Goal: Task Accomplishment & Management: Complete application form

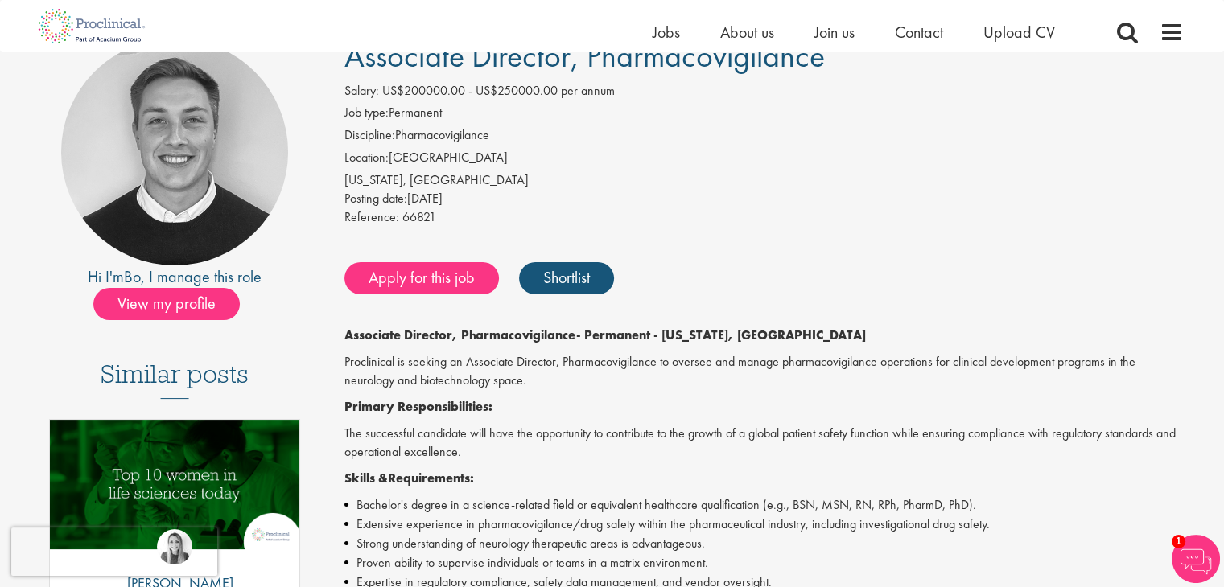
scroll to position [80, 0]
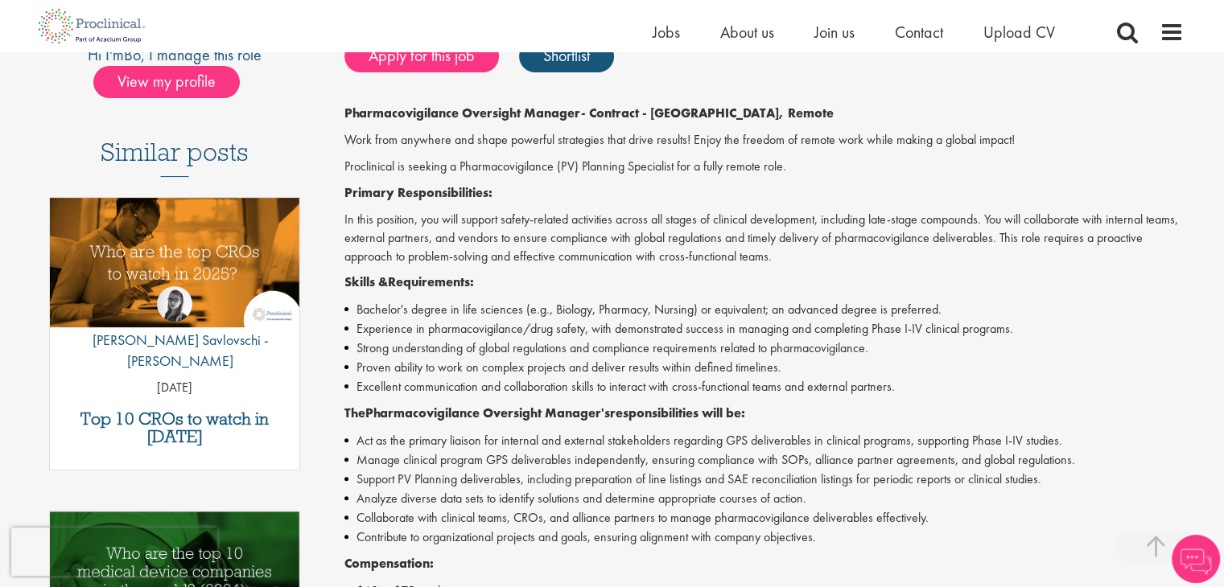
scroll to position [563, 0]
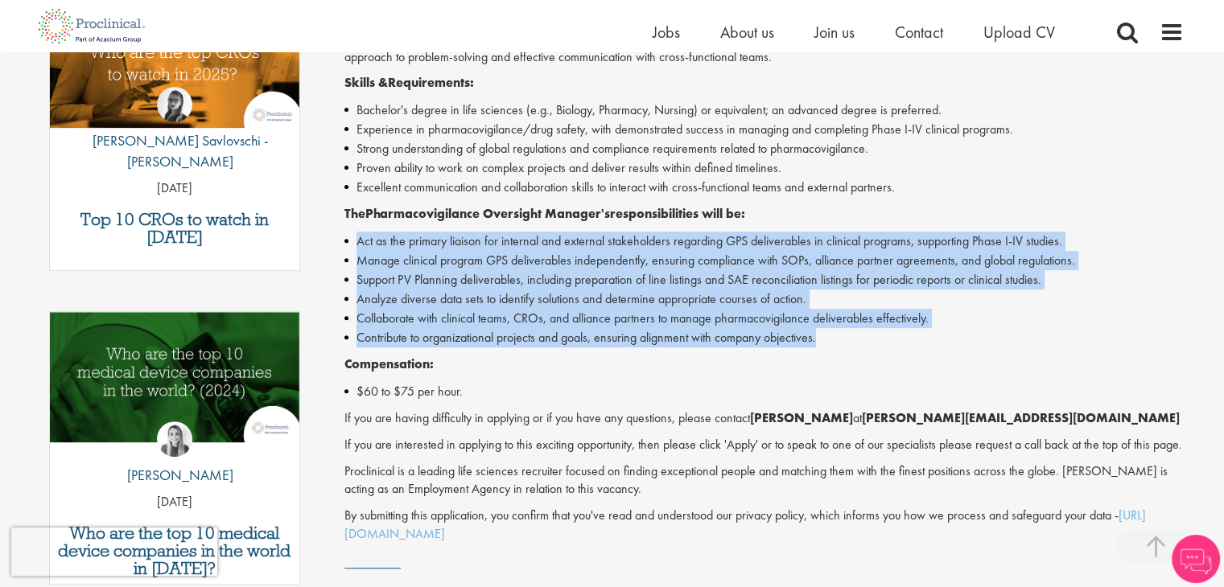
drag, startPoint x: 340, startPoint y: 242, endPoint x: 834, endPoint y: 332, distance: 501.3
click at [834, 332] on div "Pharmacovigilance Oversight Manager Salary: US$60 - US$75 per hour Job type: Co…" at bounding box center [758, 191] width 876 height 1148
copy ul "Act as the primary liaison for internal and external stakeholders regarding GPS…"
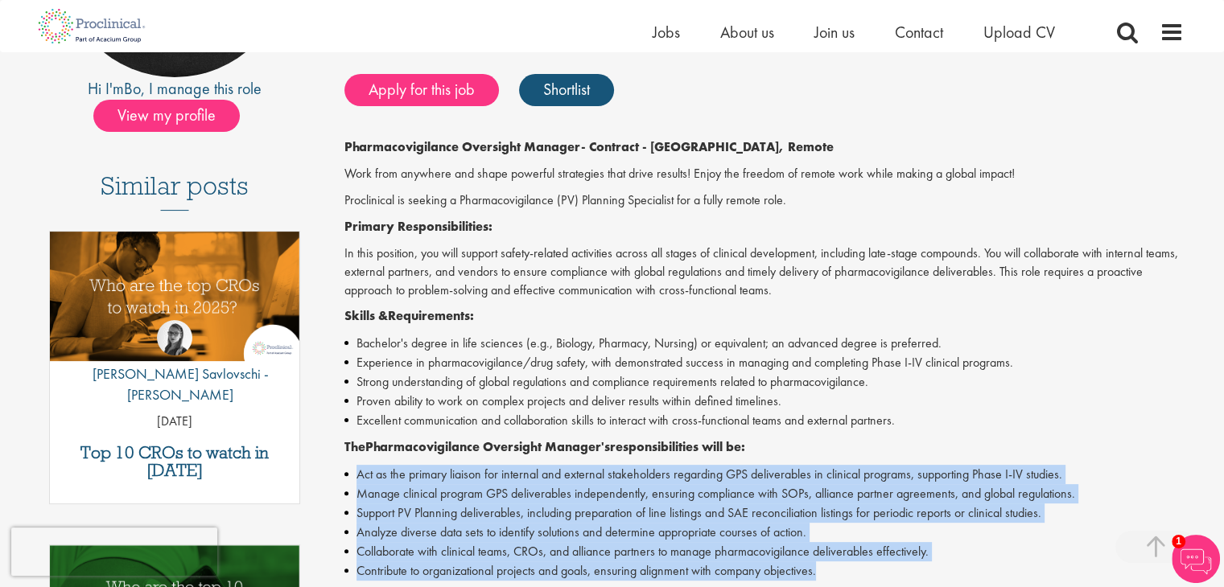
scroll to position [322, 0]
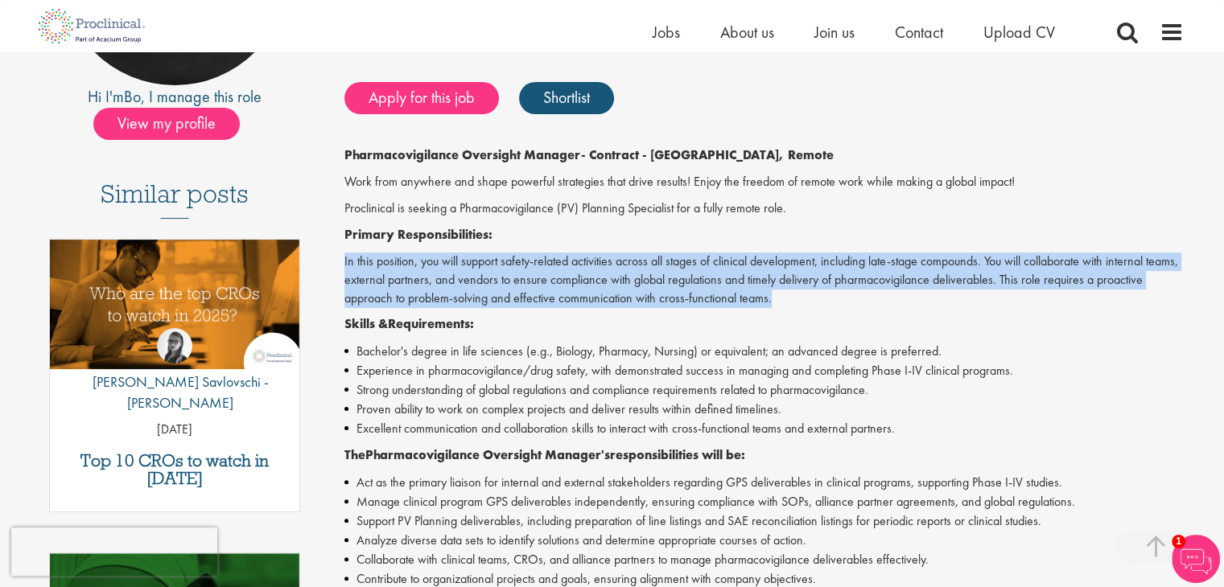
drag, startPoint x: 341, startPoint y: 258, endPoint x: 791, endPoint y: 291, distance: 451.1
click at [791, 291] on div "Pharmacovigilance Oversight Manager Salary: US$60 - US$75 per hour Job type: Co…" at bounding box center [758, 432] width 876 height 1148
copy p "In this position, you will support safety-related activities across all stages …"
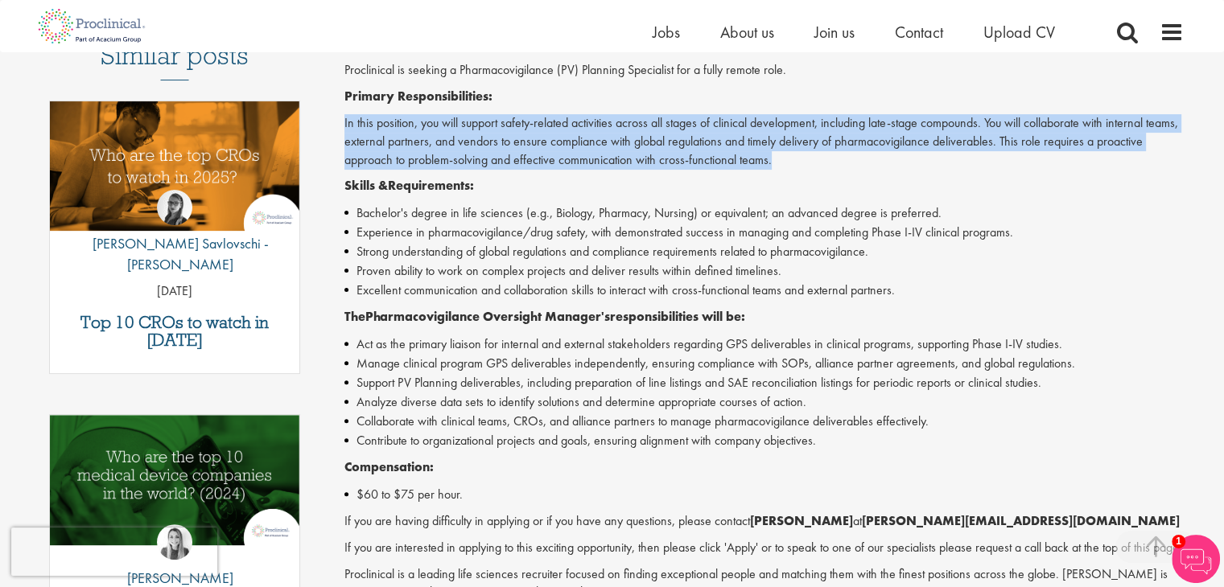
scroll to position [563, 0]
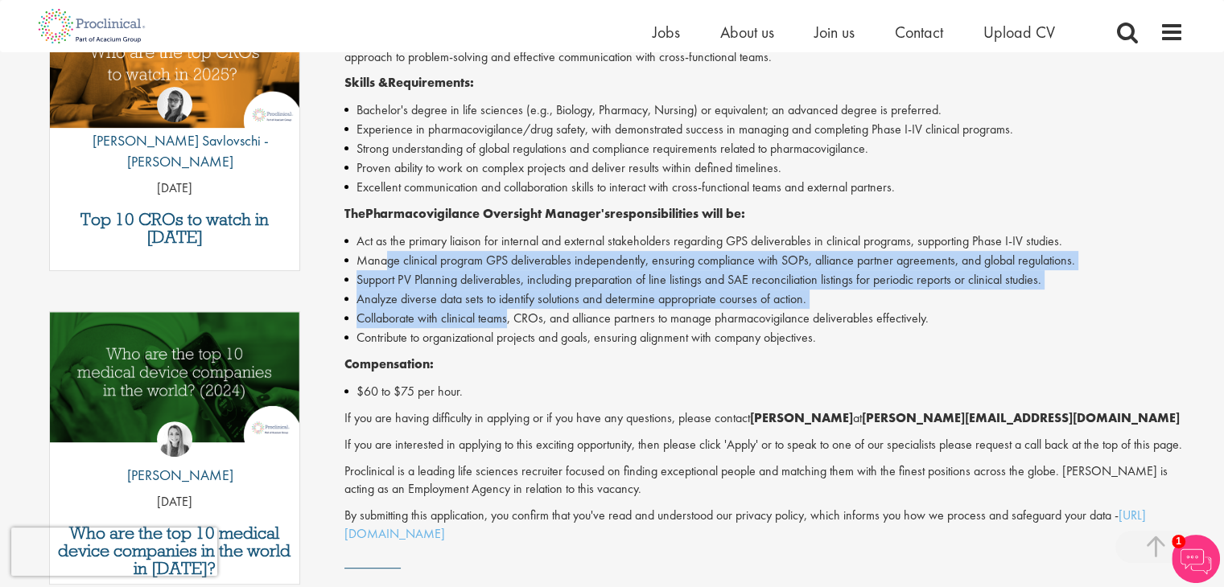
click at [509, 326] on ul "Act as the primary liaison for internal and external stakeholders regarding GPS…" at bounding box center [763, 290] width 839 height 116
click at [418, 278] on li "Support PV Planning deliverables, including preparation of line listings and SA…" at bounding box center [763, 279] width 839 height 19
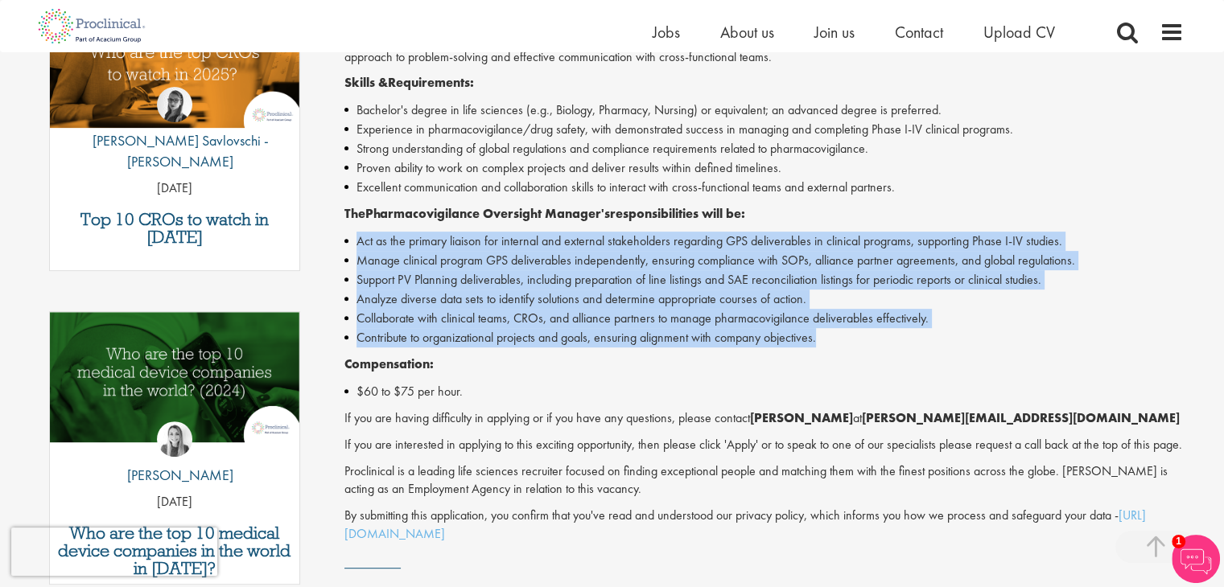
drag, startPoint x: 343, startPoint y: 233, endPoint x: 841, endPoint y: 326, distance: 506.8
click at [846, 332] on div "Pharmacovigilance Oversight Manager Salary: US$60 - US$75 per hour Job type: Co…" at bounding box center [758, 191] width 876 height 1148
copy ul "Act as the primary liaison for internal and external stakeholders regarding GPS…"
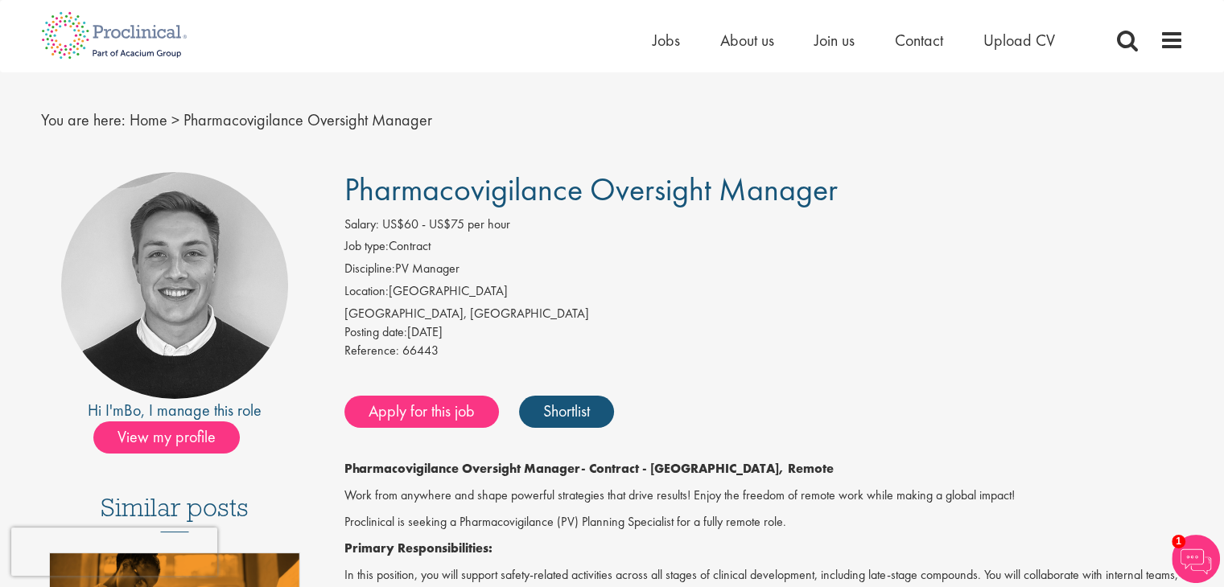
scroll to position [0, 0]
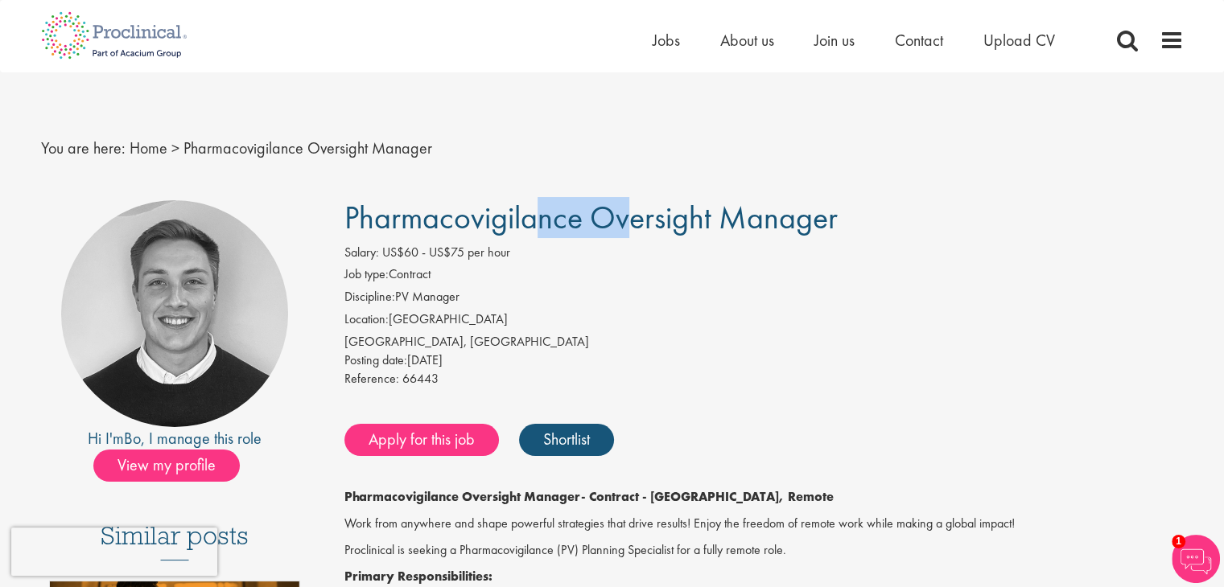
drag, startPoint x: 352, startPoint y: 195, endPoint x: 448, endPoint y: 213, distance: 97.5
click at [452, 213] on span "Pharmacovigilance Oversight Manager" at bounding box center [590, 217] width 493 height 41
click at [351, 211] on span "Pharmacovigilance Oversight Manager" at bounding box center [590, 217] width 493 height 41
drag, startPoint x: 344, startPoint y: 215, endPoint x: 847, endPoint y: 229, distance: 503.2
click at [847, 229] on h1 "Pharmacovigilance Oversight Manager" at bounding box center [763, 217] width 839 height 35
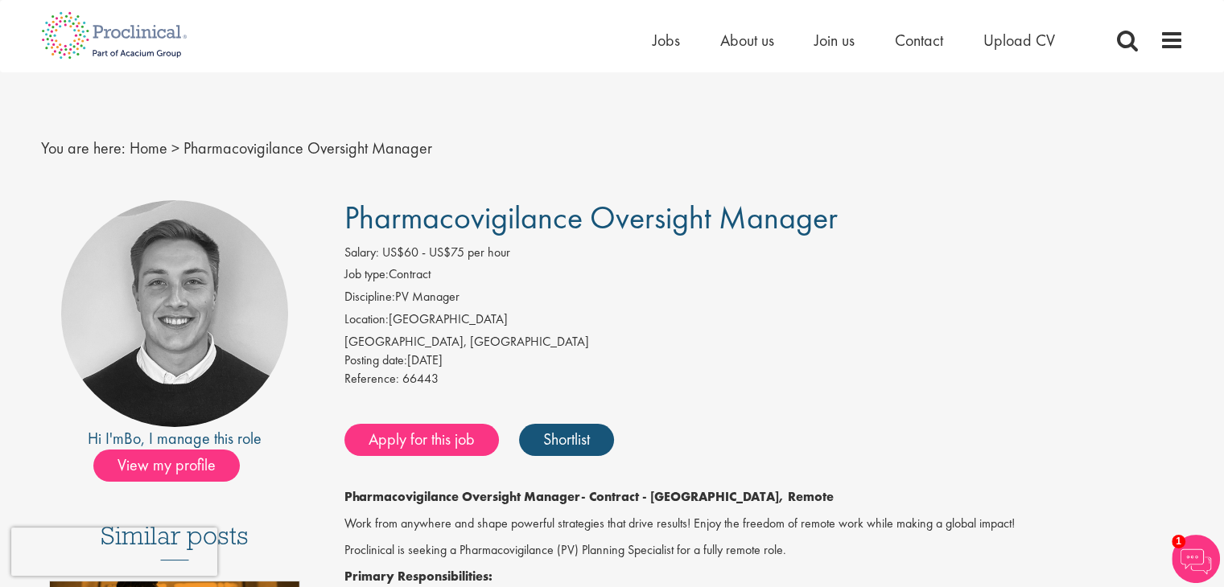
copy span "Pharmacovigilance Oversight Manager"
click at [412, 437] on link "Apply for this job" at bounding box center [421, 440] width 155 height 32
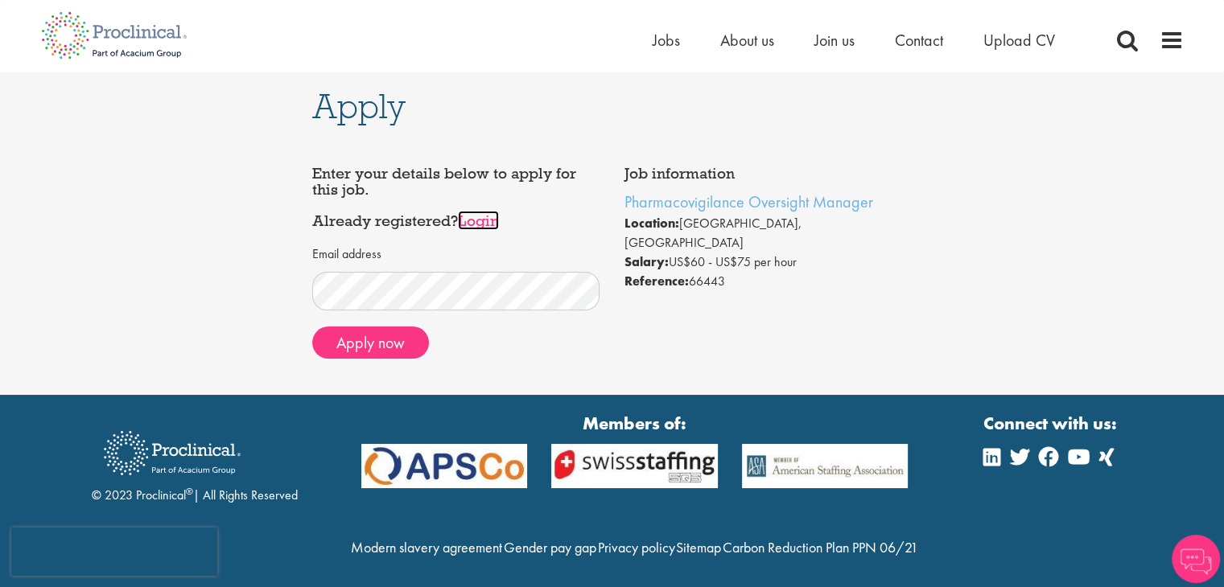
click at [479, 221] on link "Login" at bounding box center [478, 220] width 41 height 19
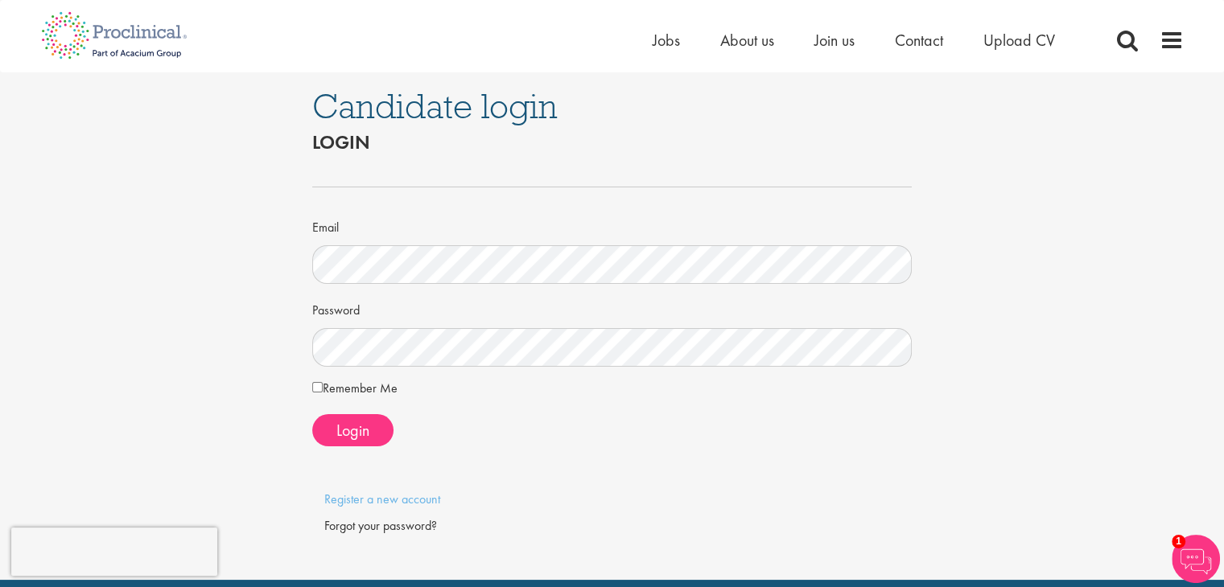
click at [243, 381] on div "Candidate login Login Email Password Remember Me" at bounding box center [612, 326] width 1248 height 508
click at [310, 319] on div "Candidate login Login Email Password Remember Me" at bounding box center [612, 326] width 625 height 508
click at [351, 407] on form "Email Password Remember Me Login" at bounding box center [612, 304] width 576 height 286
click at [350, 423] on span "Login" at bounding box center [352, 430] width 33 height 21
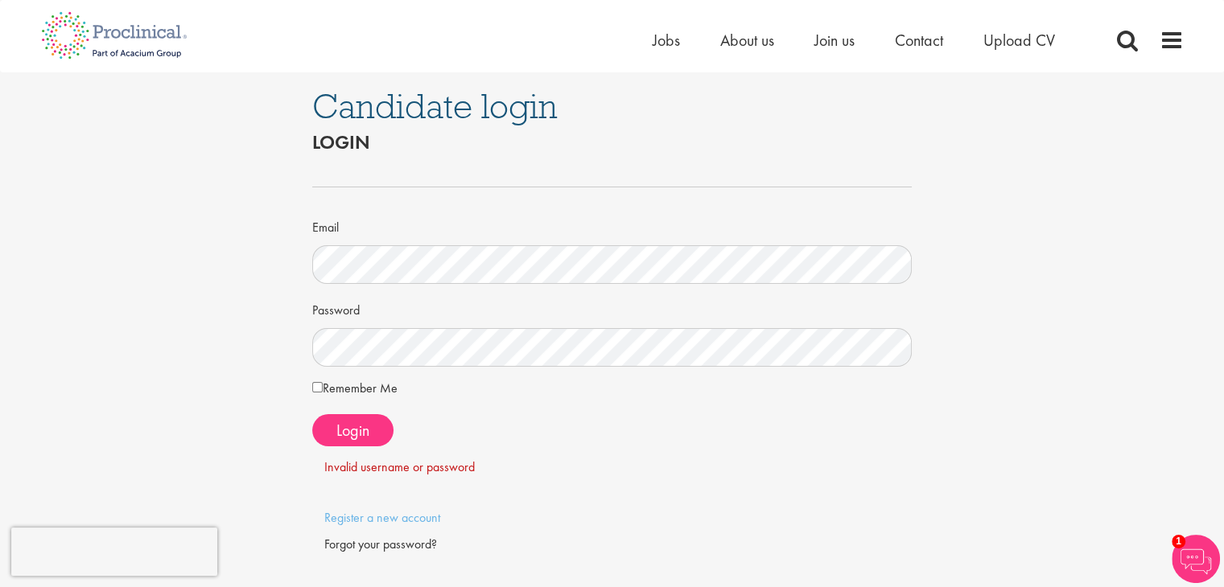
click at [345, 391] on label "Remember Me" at bounding box center [354, 388] width 85 height 19
click at [336, 430] on span "Login" at bounding box center [352, 430] width 33 height 21
click at [383, 517] on link "Register a new account" at bounding box center [382, 517] width 116 height 17
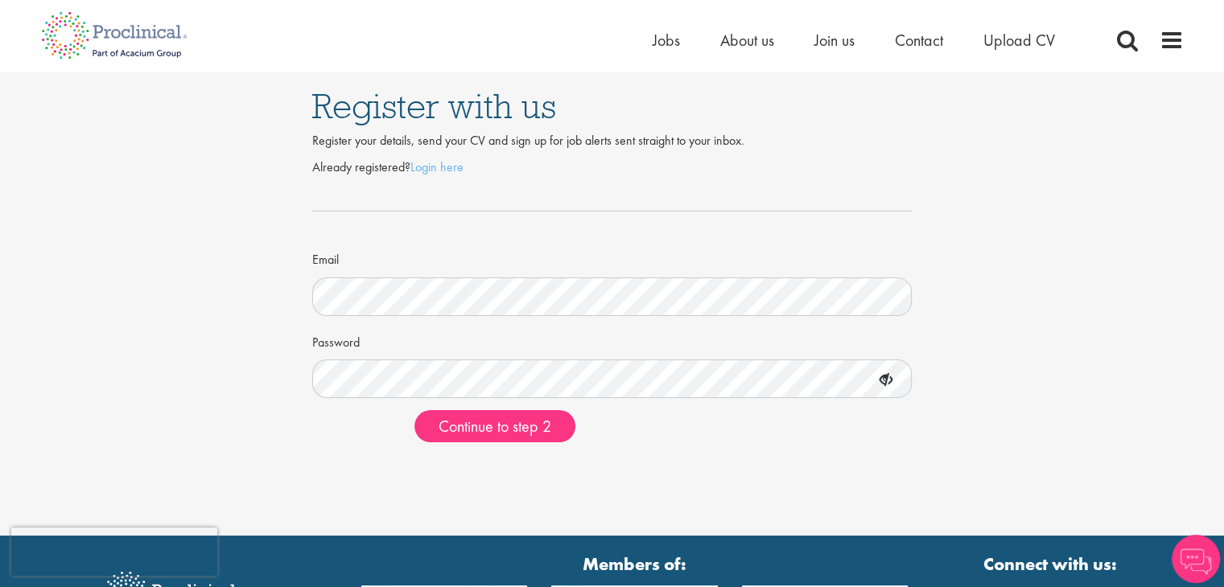
click at [322, 429] on div "Continue to step 2" at bounding box center [612, 426] width 600 height 32
click at [485, 426] on span "Continue to step 2" at bounding box center [495, 426] width 113 height 21
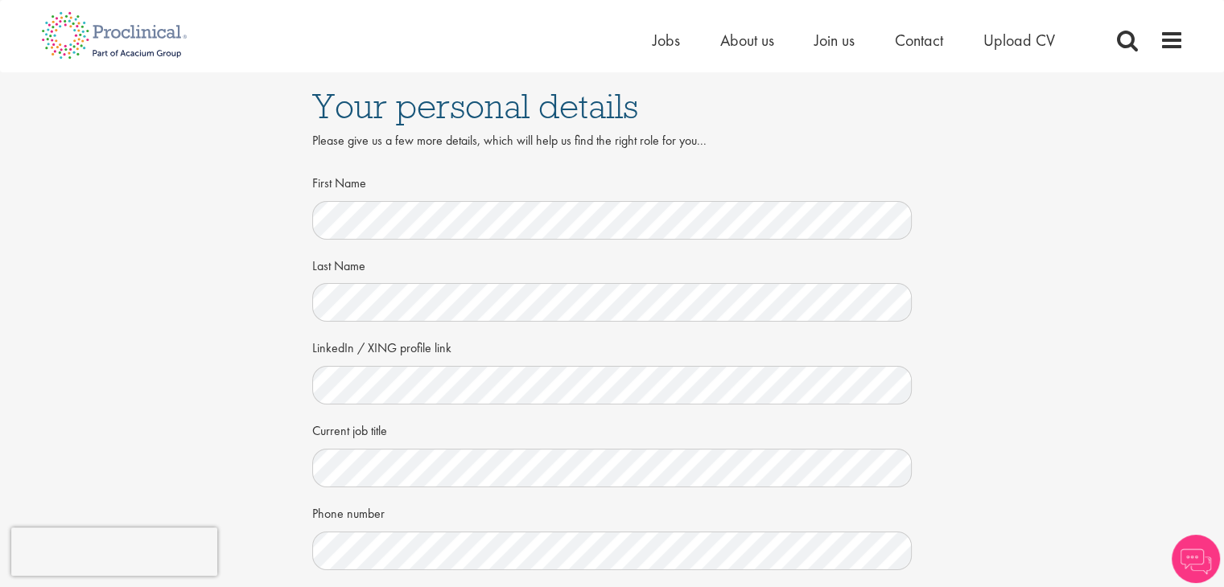
scroll to position [80, 0]
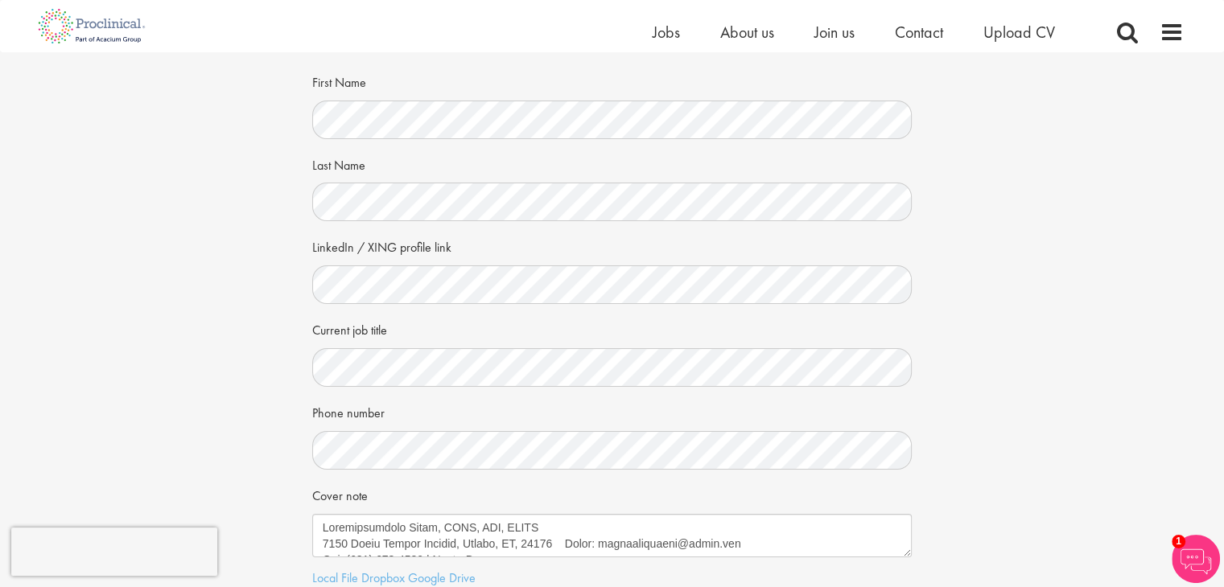
click at [267, 348] on div "Your personal details Please give us a few more details, which will help us fin…" at bounding box center [612, 340] width 1248 height 736
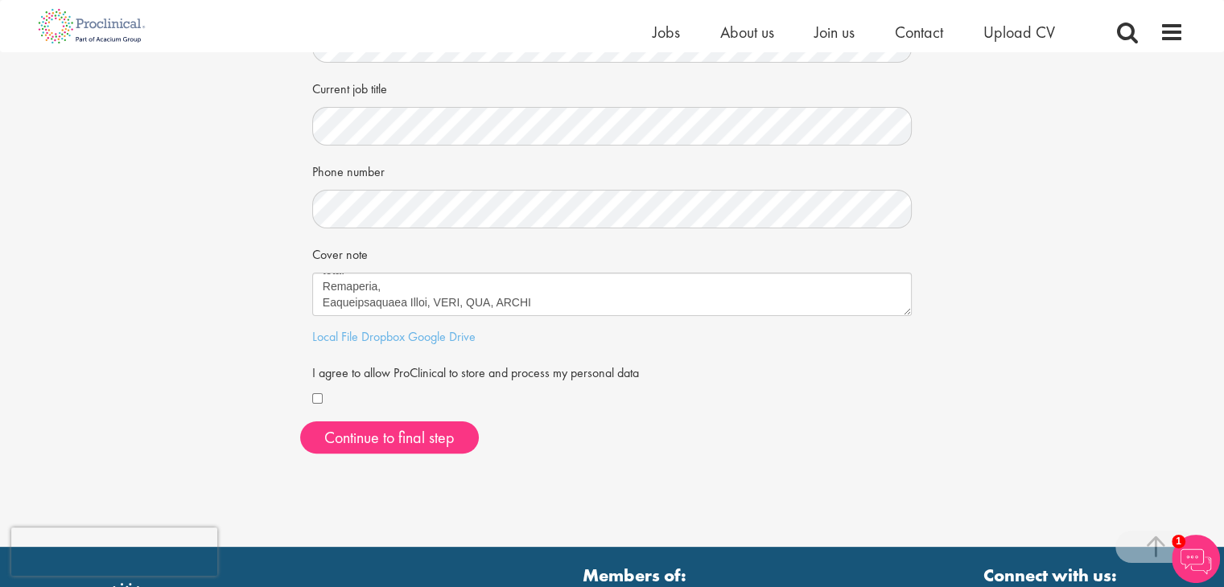
scroll to position [451, 0]
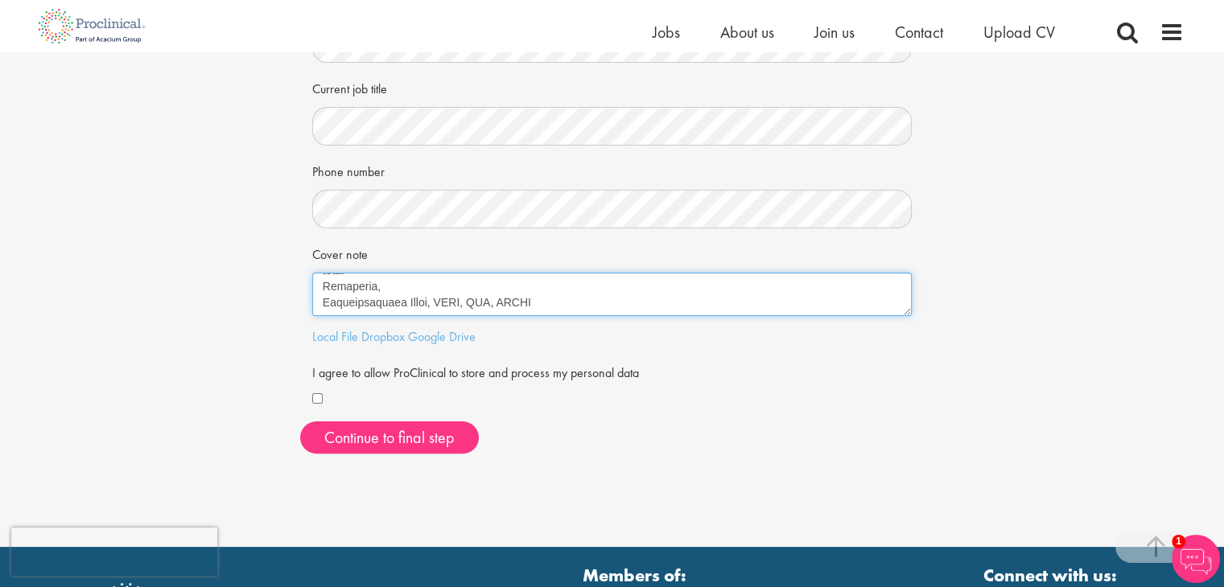
click at [407, 290] on textarea "Cover note" at bounding box center [612, 294] width 600 height 43
paste textarea "9, 2025 Position: Pharmacovigilance Oversight Manager Company: Proclinical Staf…"
type textarea "Oluwasomidoyin Bello, MBBS, MPH, FWACS 8223 South Valley Headway, Aurora, CO, 8…"
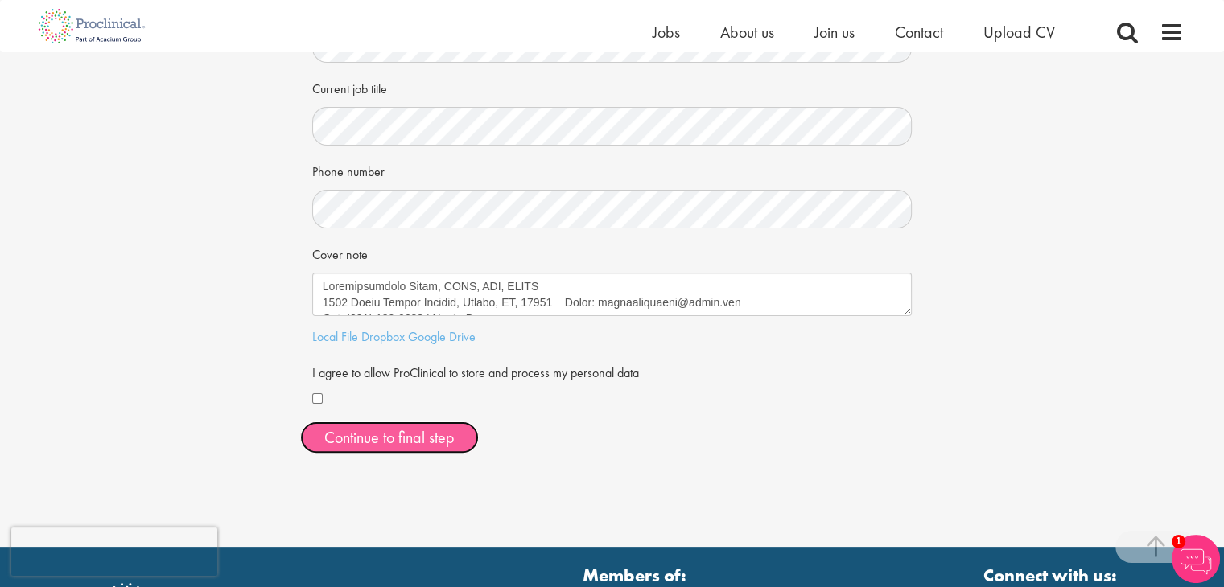
click at [379, 445] on button "Continue to final step" at bounding box center [389, 438] width 179 height 32
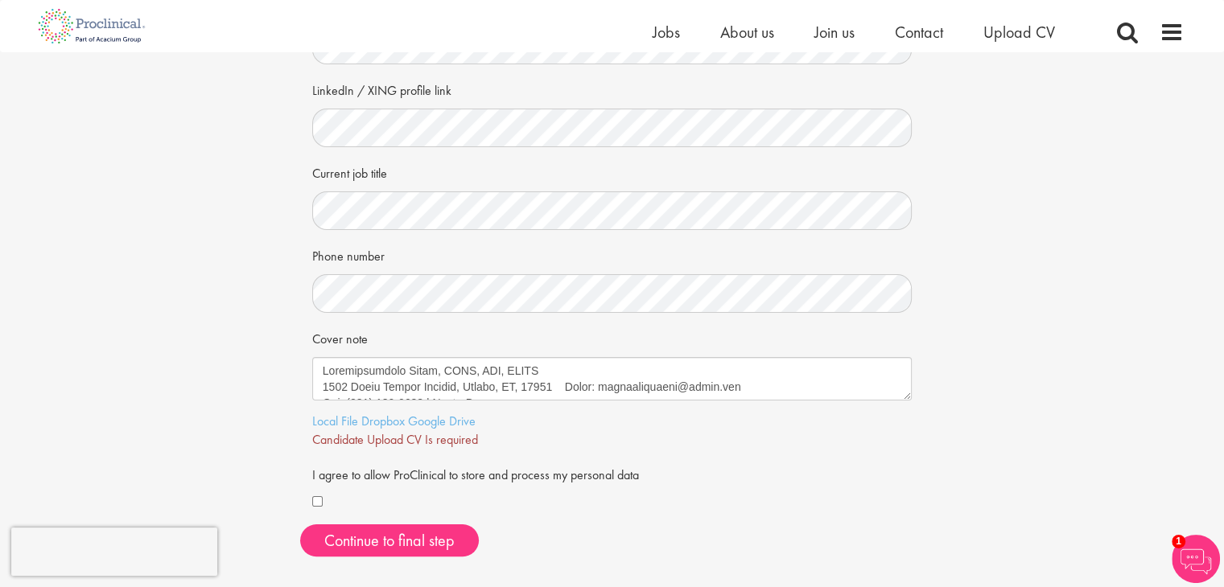
scroll to position [241, 0]
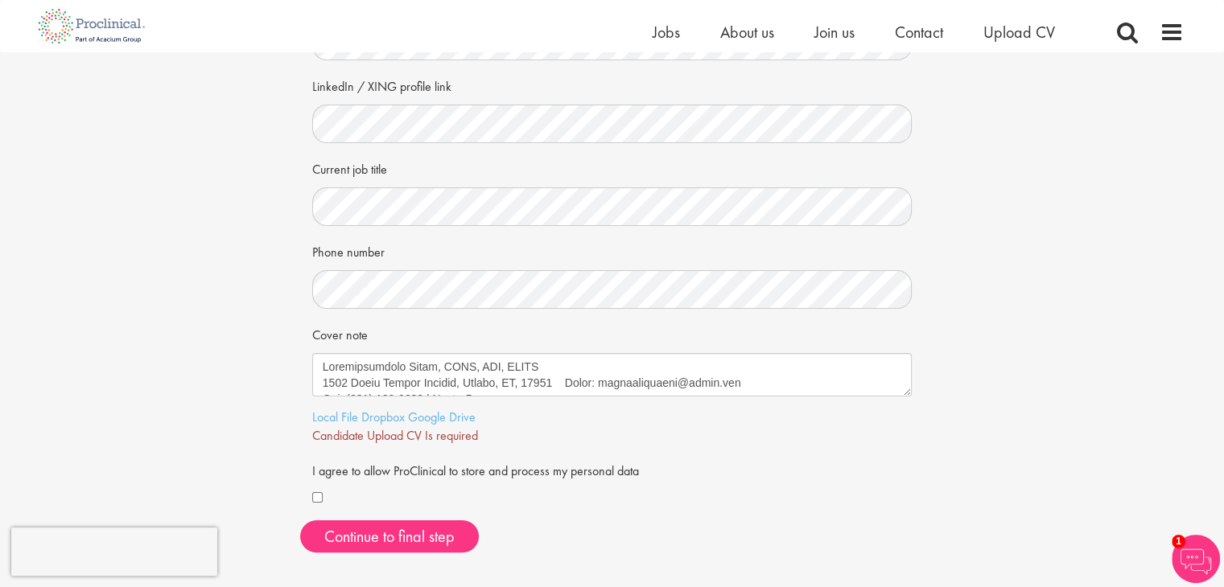
click at [373, 439] on span "Candidate Upload CV Is required" at bounding box center [395, 435] width 166 height 17
click at [431, 423] on link "Google Drive" at bounding box center [442, 417] width 68 height 17
click at [333, 423] on link "Local File" at bounding box center [335, 417] width 46 height 17
click at [340, 423] on link "Local File" at bounding box center [335, 417] width 46 height 17
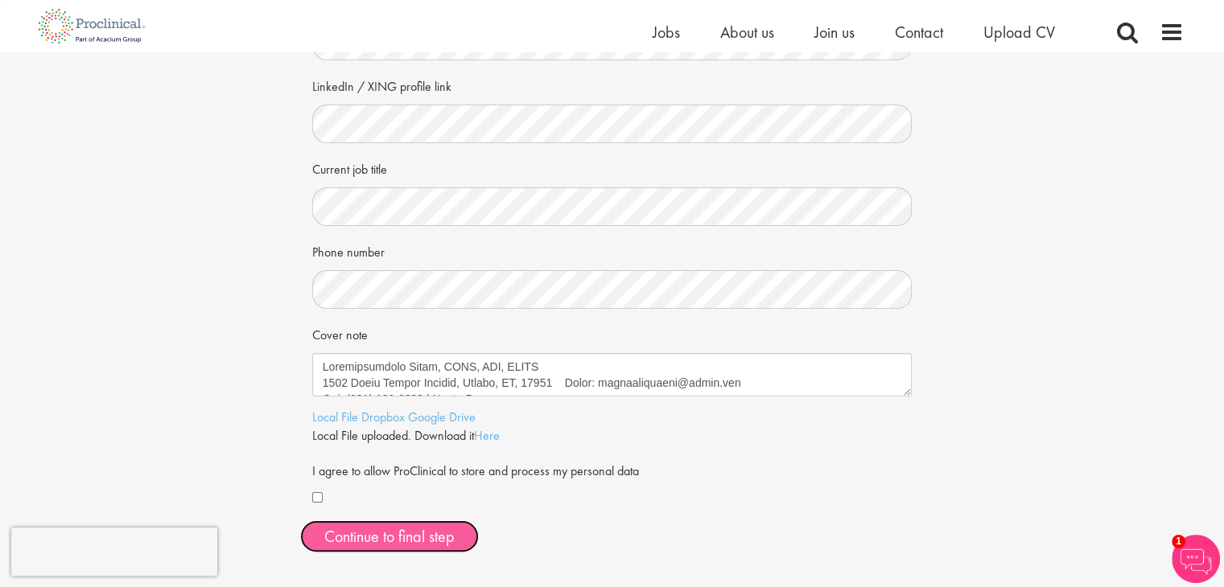
click at [385, 530] on span "Continue to final step" at bounding box center [389, 536] width 130 height 21
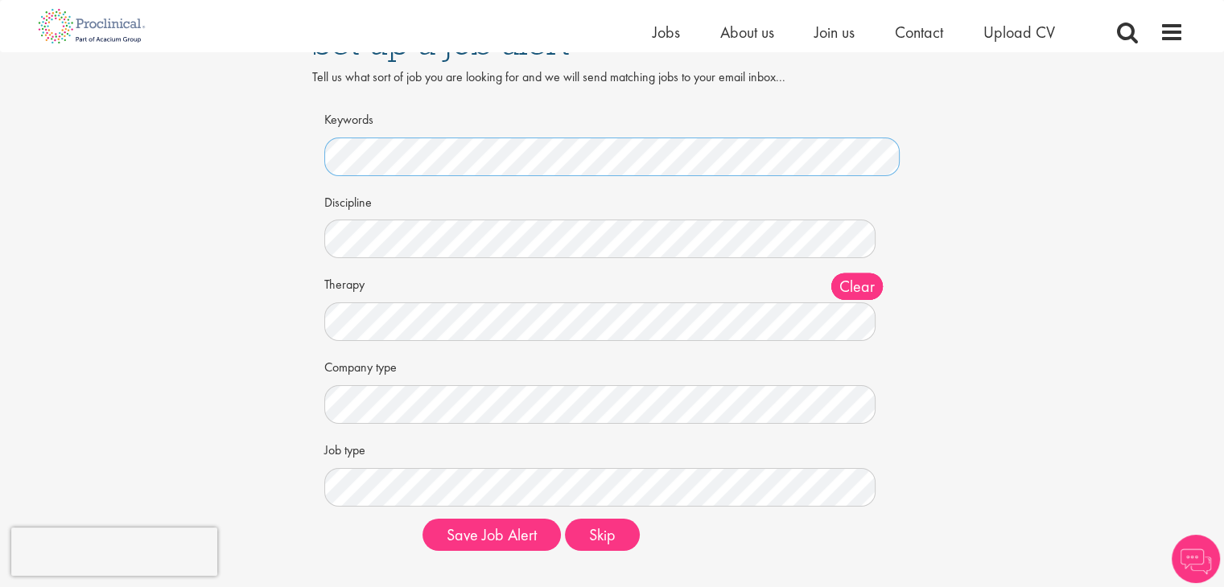
scroll to position [80, 0]
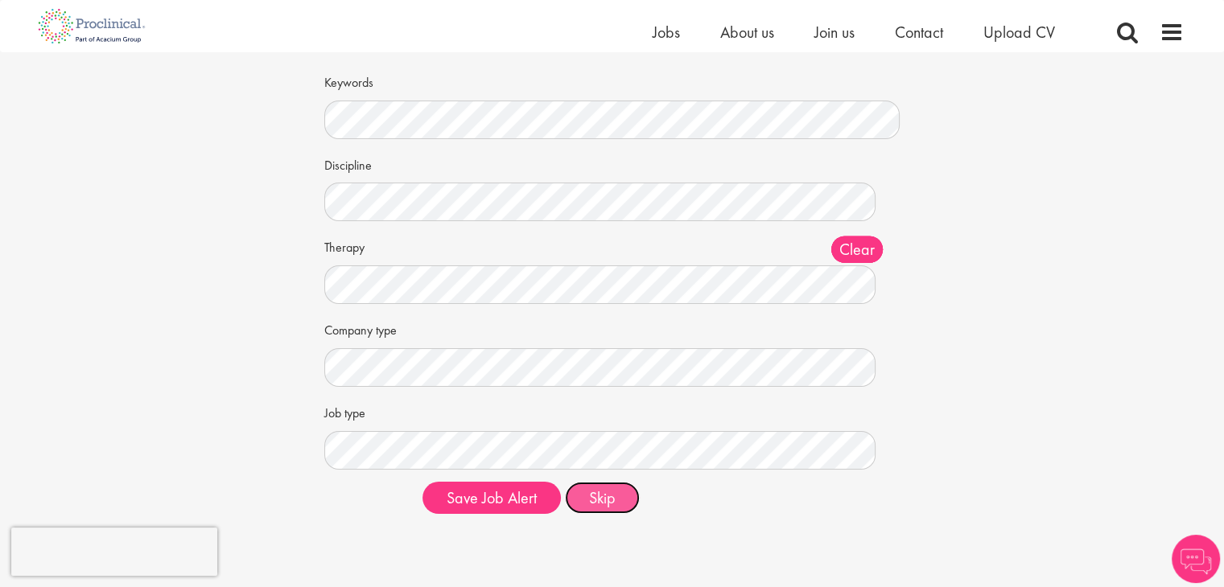
click at [579, 496] on button "Skip" at bounding box center [602, 498] width 75 height 32
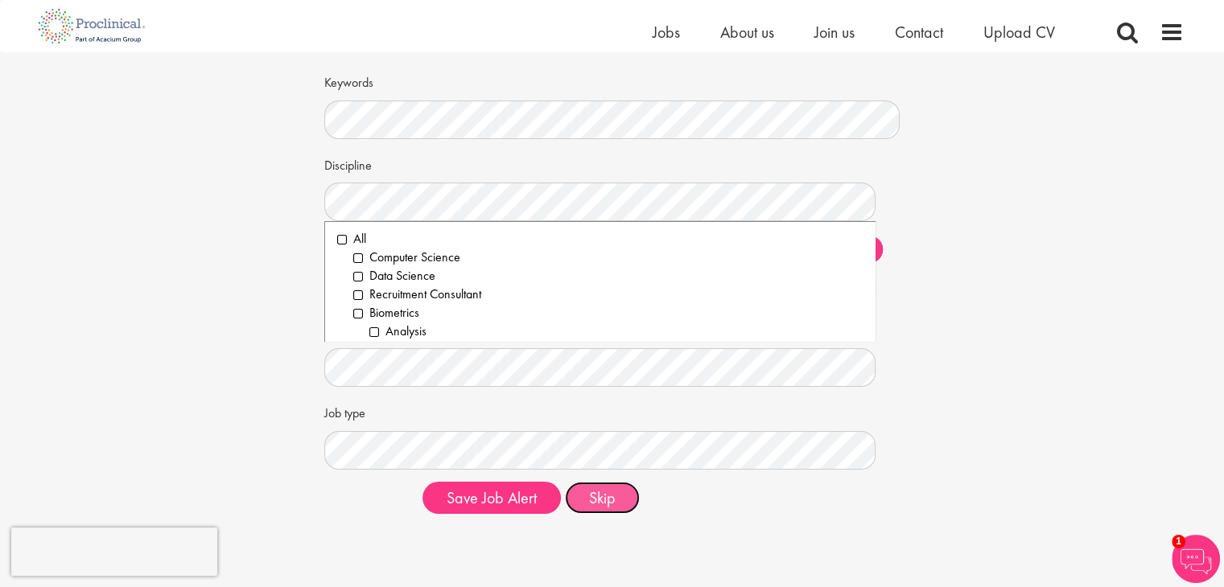
click at [596, 493] on button "Skip" at bounding box center [602, 498] width 75 height 32
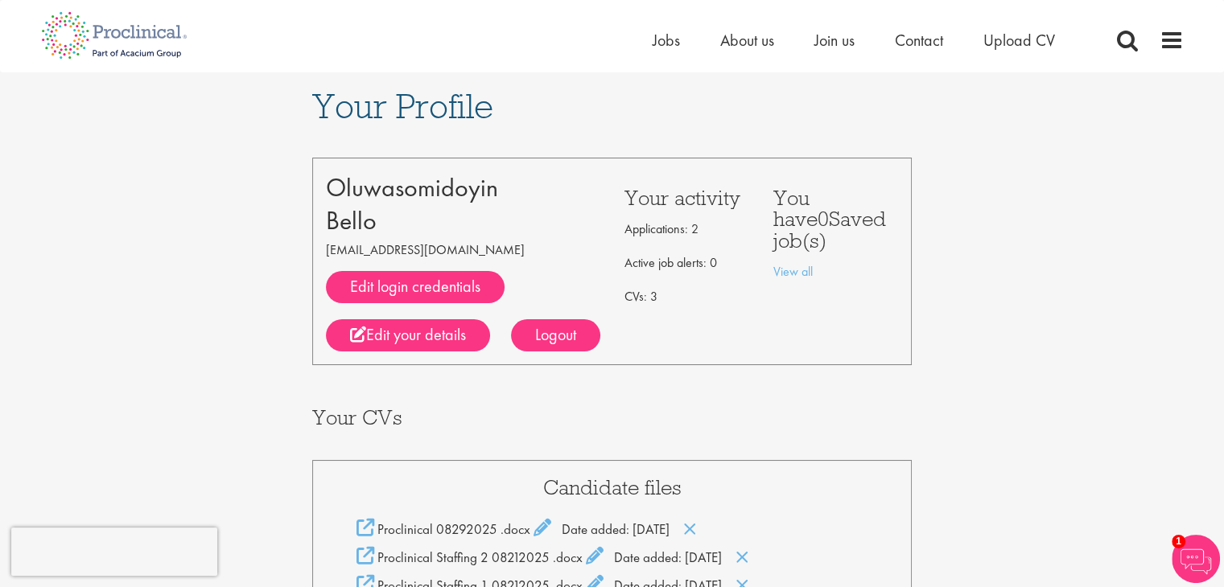
click at [607, 530] on div "Proclinical 08292025 .docx Date added: [DATE]" at bounding box center [612, 529] width 534 height 20
click at [483, 526] on span "Proclinical 08292025" at bounding box center [437, 530] width 120 height 18
click at [357, 529] on icon at bounding box center [366, 528] width 18 height 18
drag, startPoint x: 921, startPoint y: 52, endPoint x: 170, endPoint y: 117, distance: 754.5
click at [177, 117] on div "Your Profile Oluwasomidoyin Bello somidoyinbello@gmail.com Edit login credentia…" at bounding box center [612, 553] width 1248 height 963
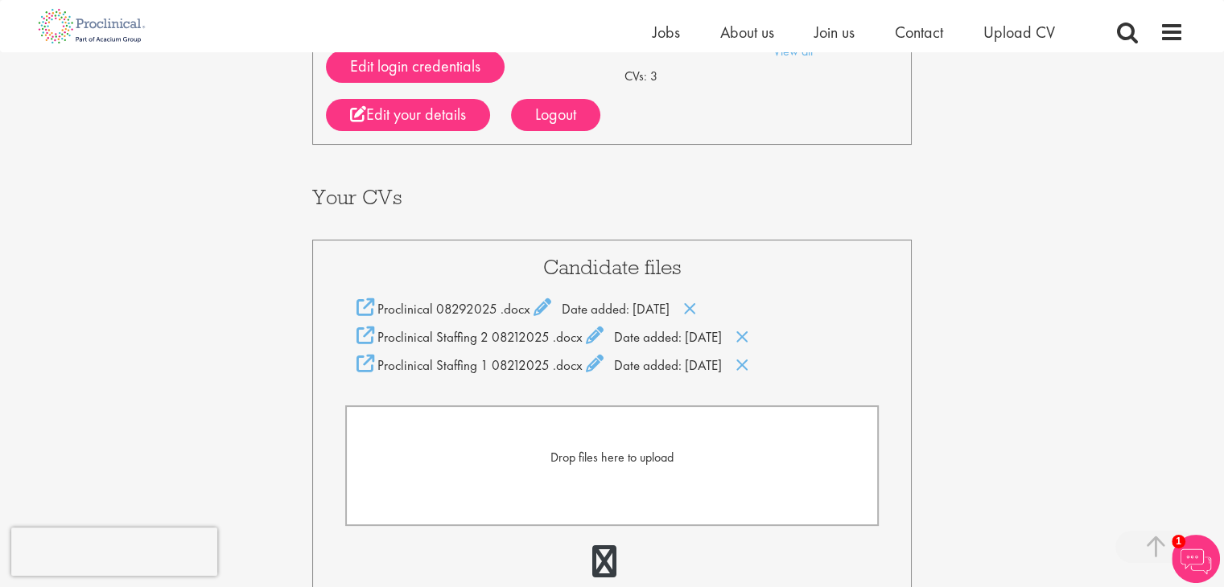
scroll to position [322, 0]
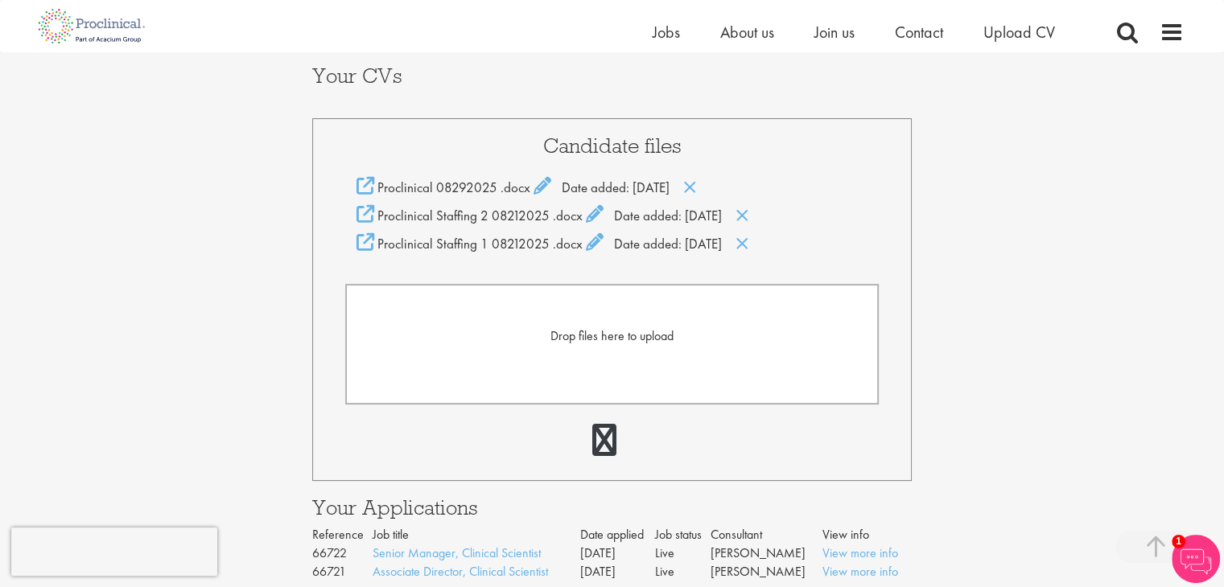
click at [169, 197] on div "Your Profile Oluwasomidoyin Bello somidoyinbello@gmail.com Edit login credentia…" at bounding box center [612, 211] width 1248 height 963
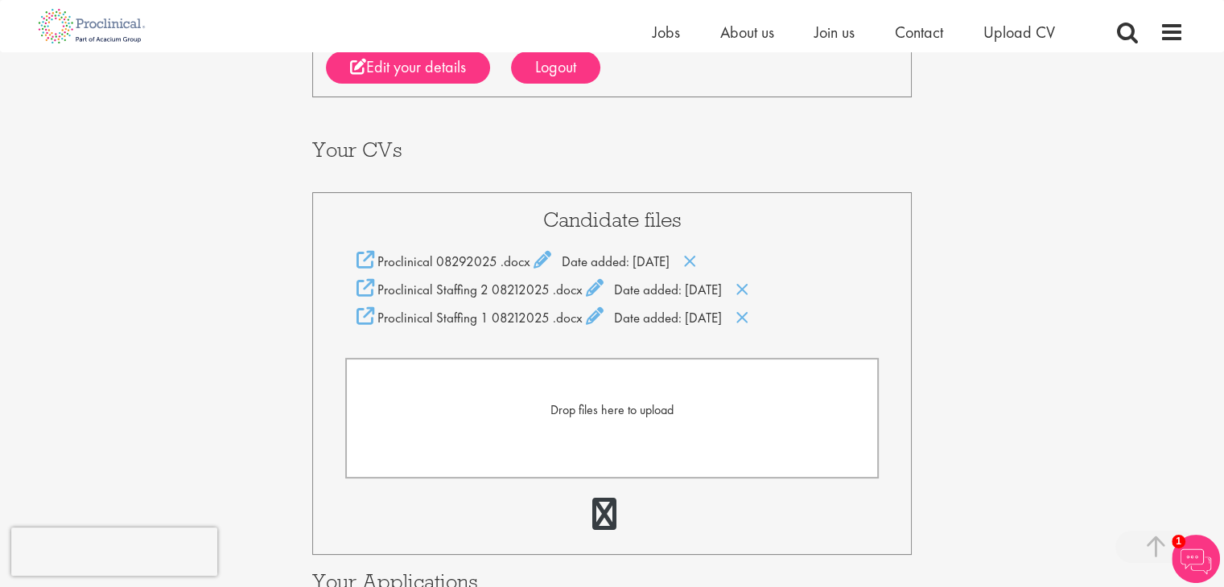
scroll to position [161, 0]
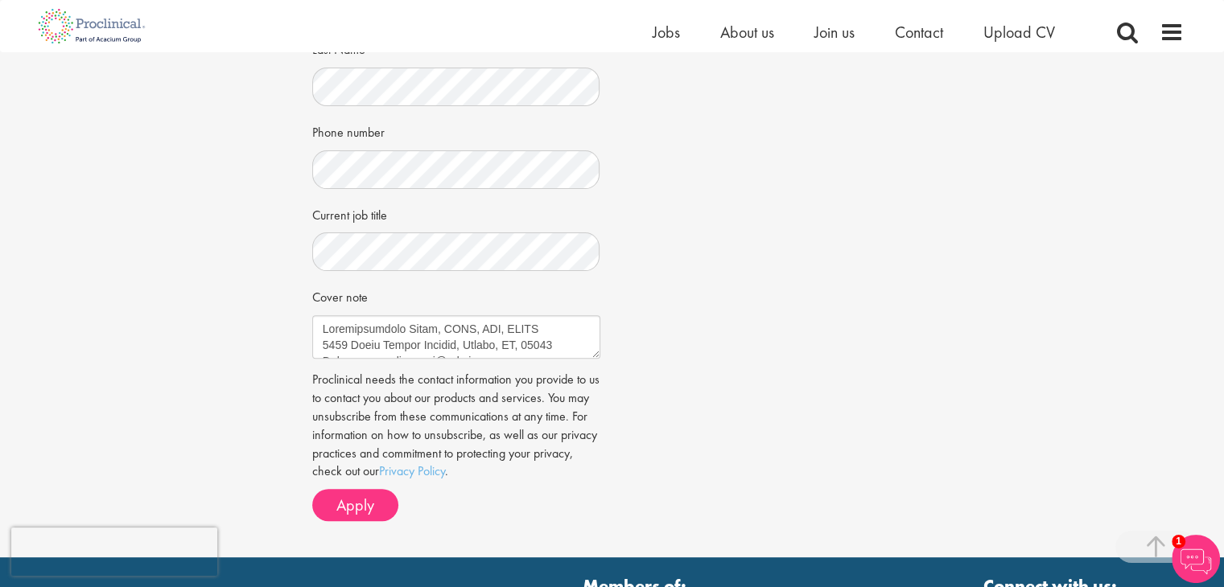
scroll to position [483, 0]
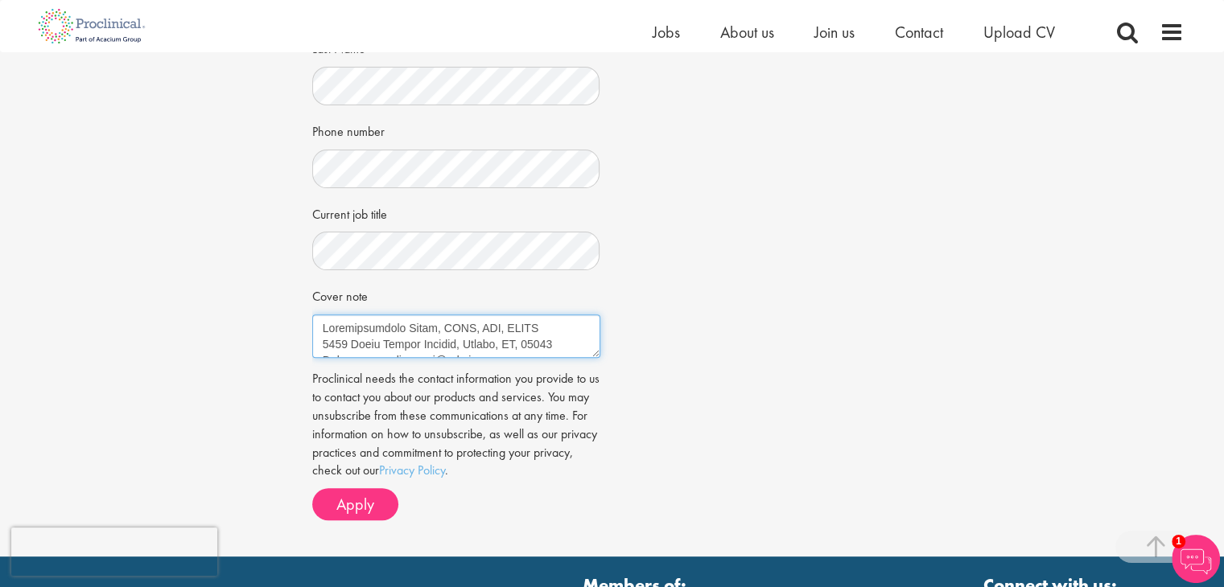
click at [426, 335] on textarea "Cover note" at bounding box center [456, 336] width 288 height 43
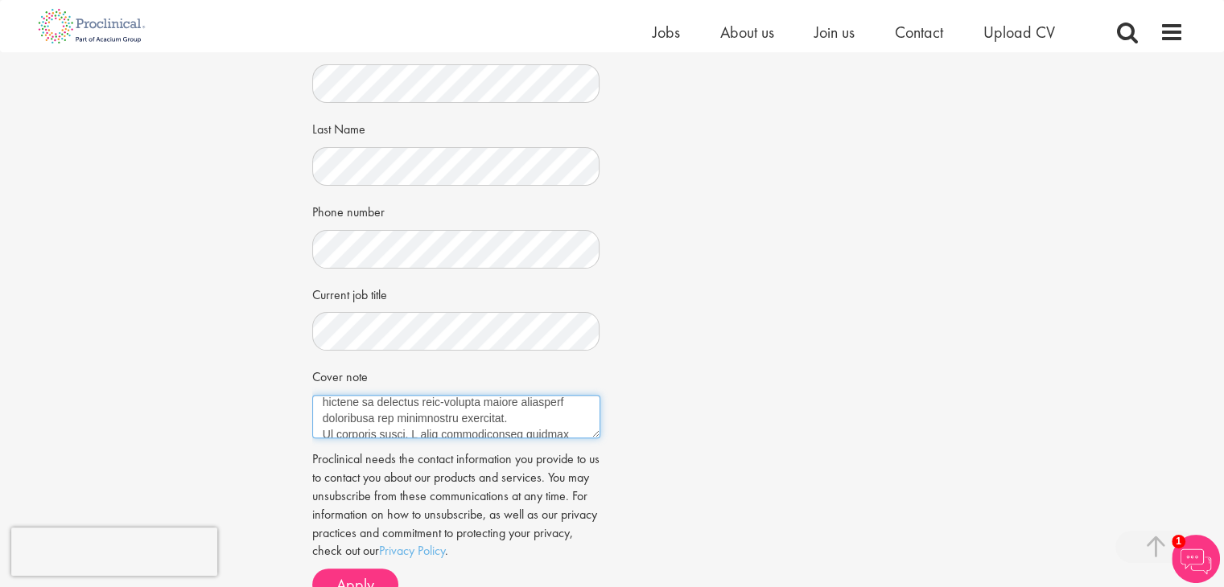
scroll to position [402, 0]
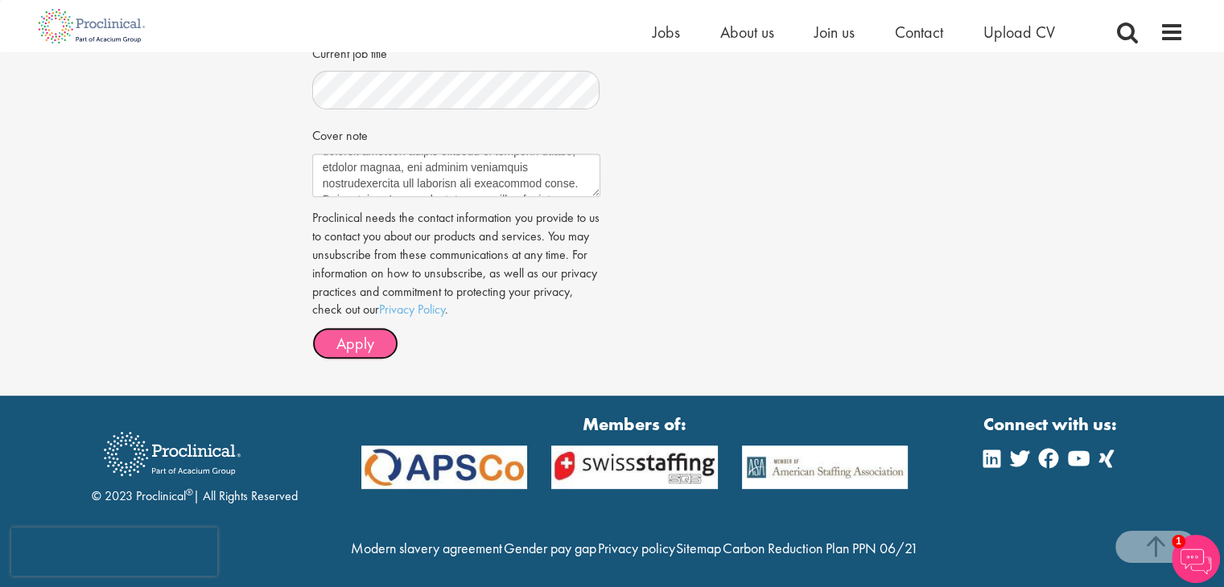
click at [360, 352] on button "Apply" at bounding box center [355, 344] width 86 height 32
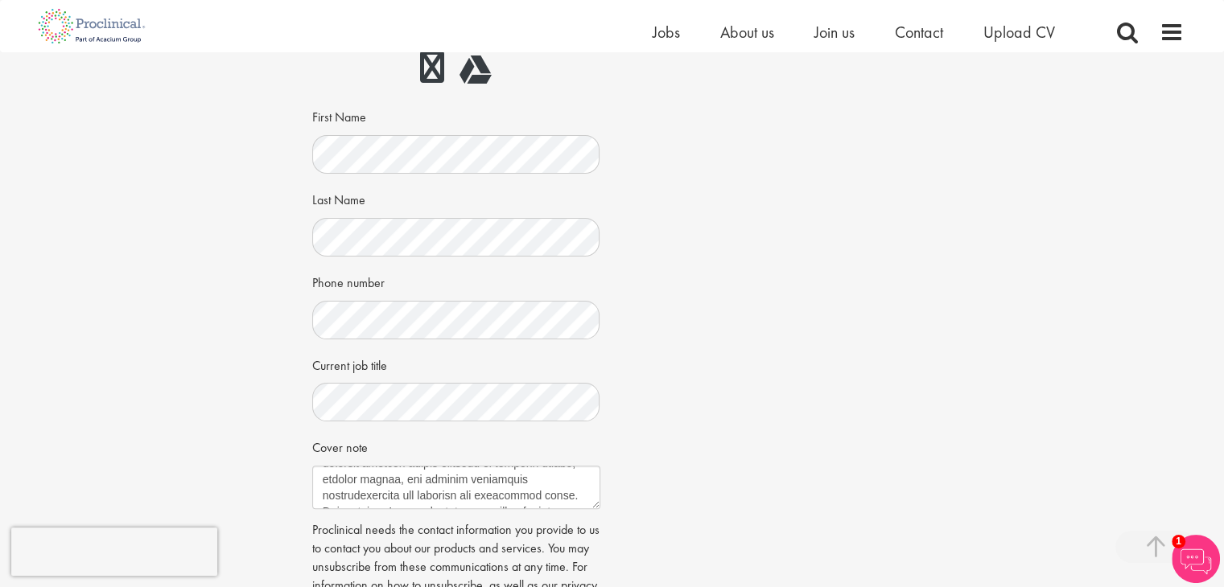
scroll to position [322, 0]
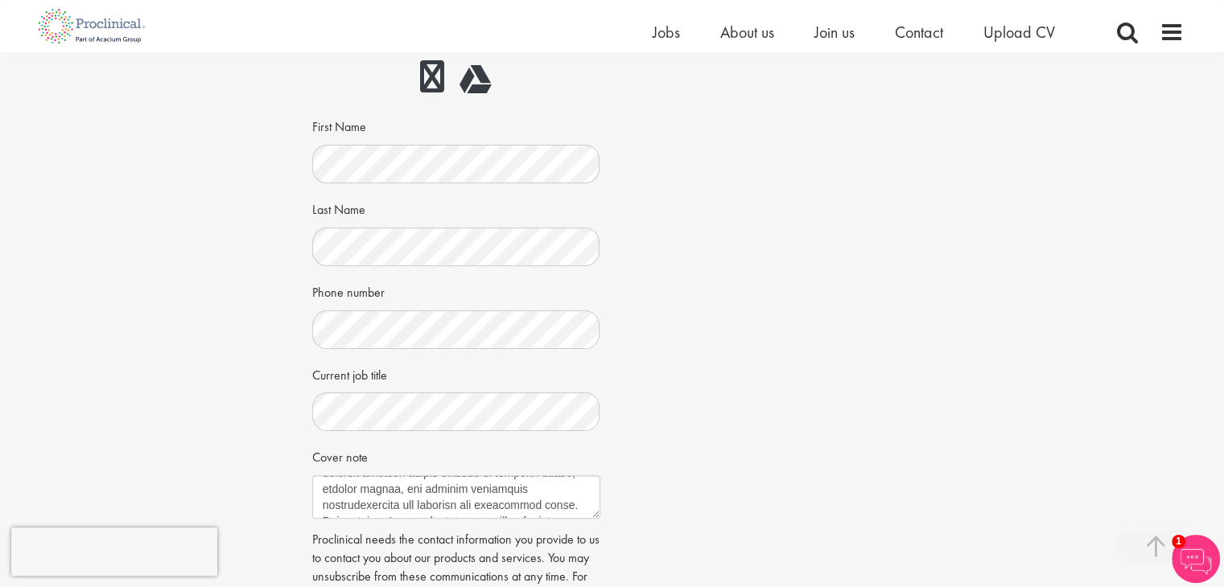
click at [435, 352] on div "Choose an existing CV Proclinical Staffing 2 08212025.docx Proclinical 08292025…" at bounding box center [456, 183] width 264 height 671
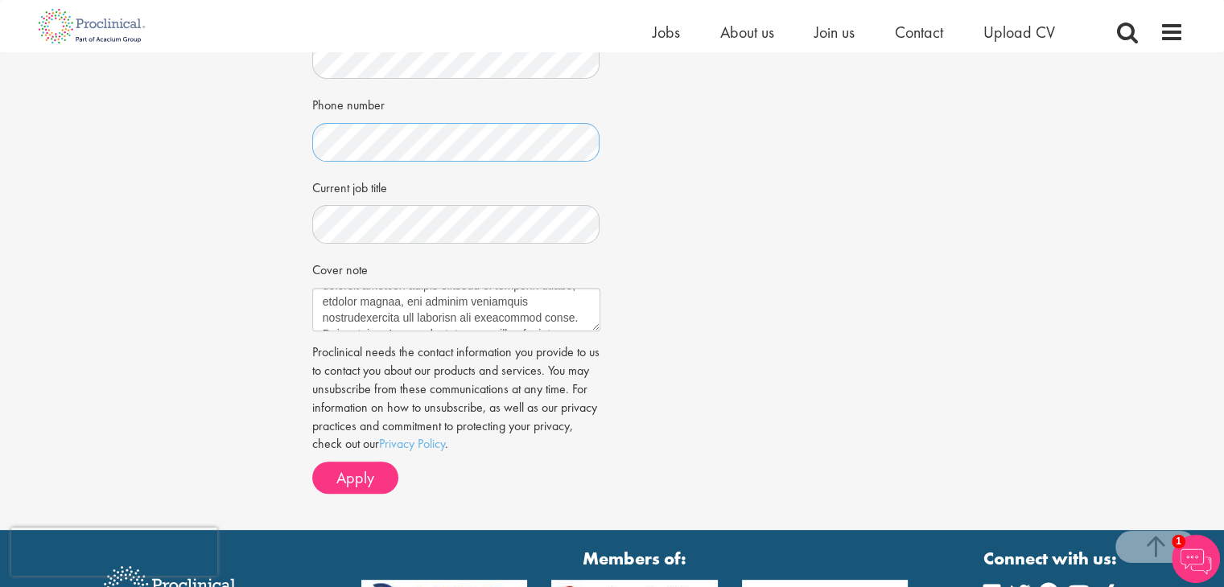
scroll to position [483, 0]
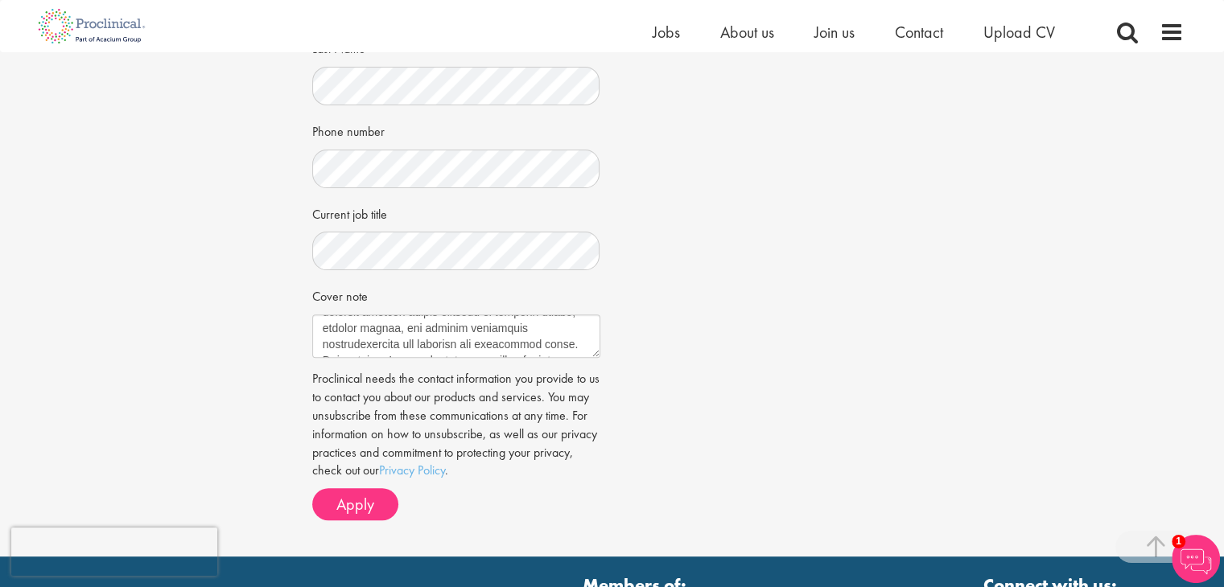
click at [369, 474] on p "Proclinical needs the contact information you provide to us to contact you abou…" at bounding box center [456, 425] width 288 height 110
click at [365, 488] on button "Apply" at bounding box center [355, 504] width 86 height 32
click at [519, 342] on textarea "Cover note" at bounding box center [456, 336] width 288 height 43
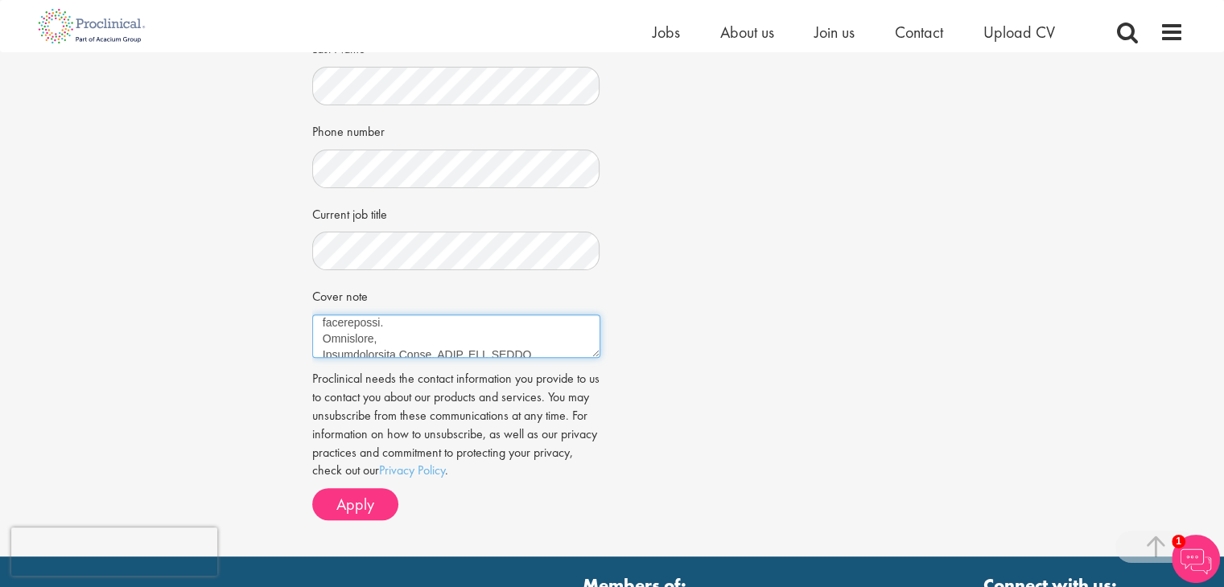
scroll to position [740, 0]
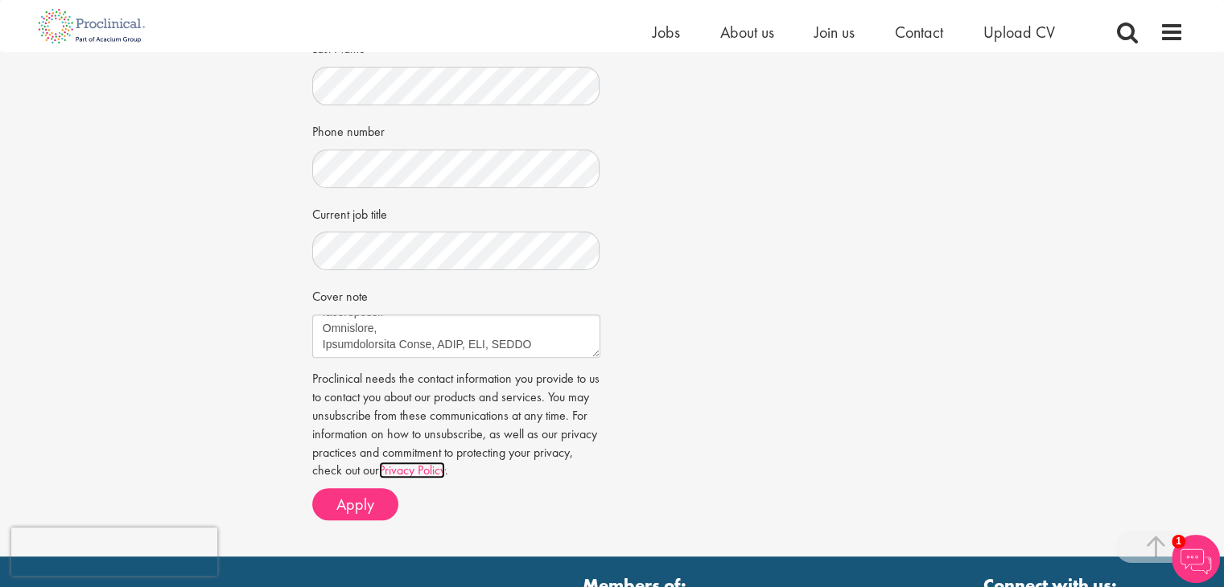
click at [445, 466] on link "Privacy Policy" at bounding box center [412, 470] width 66 height 17
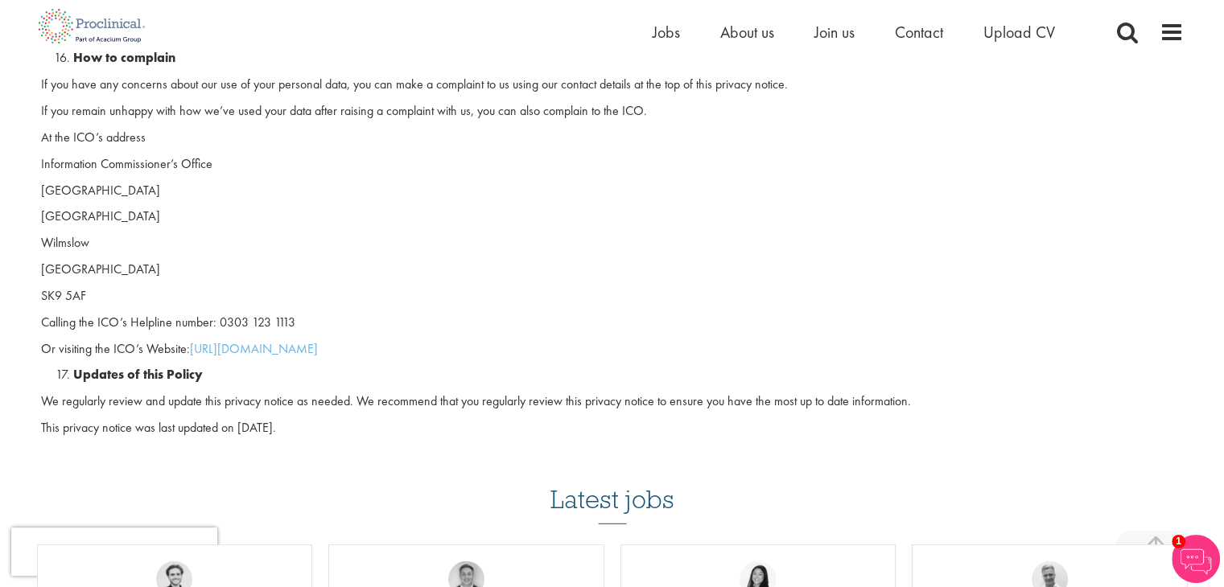
scroll to position [4265, 0]
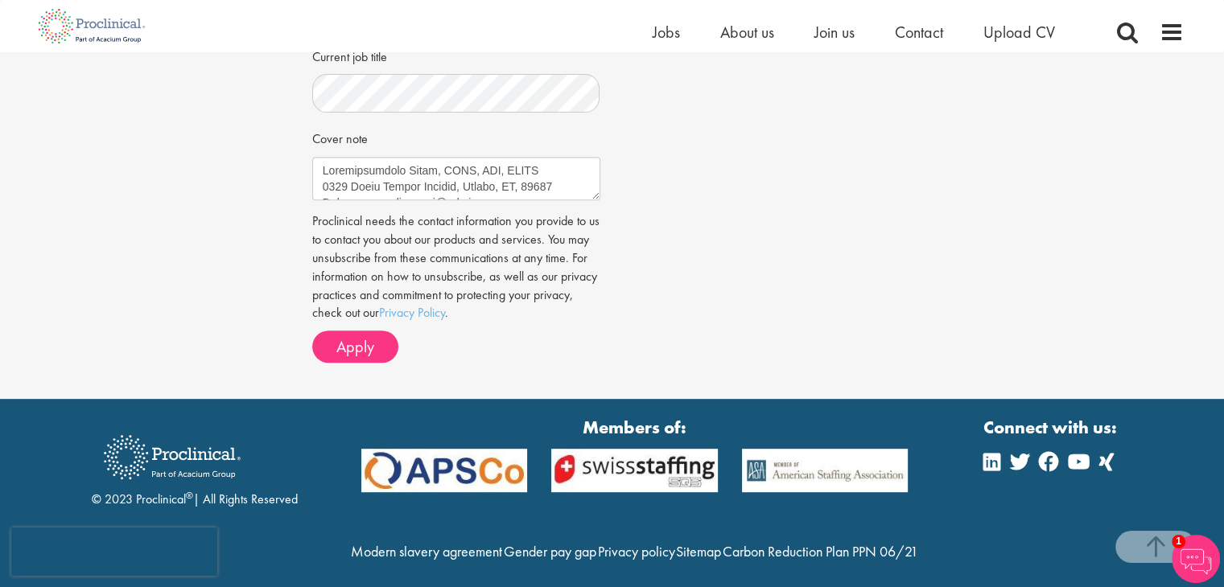
scroll to position [644, 0]
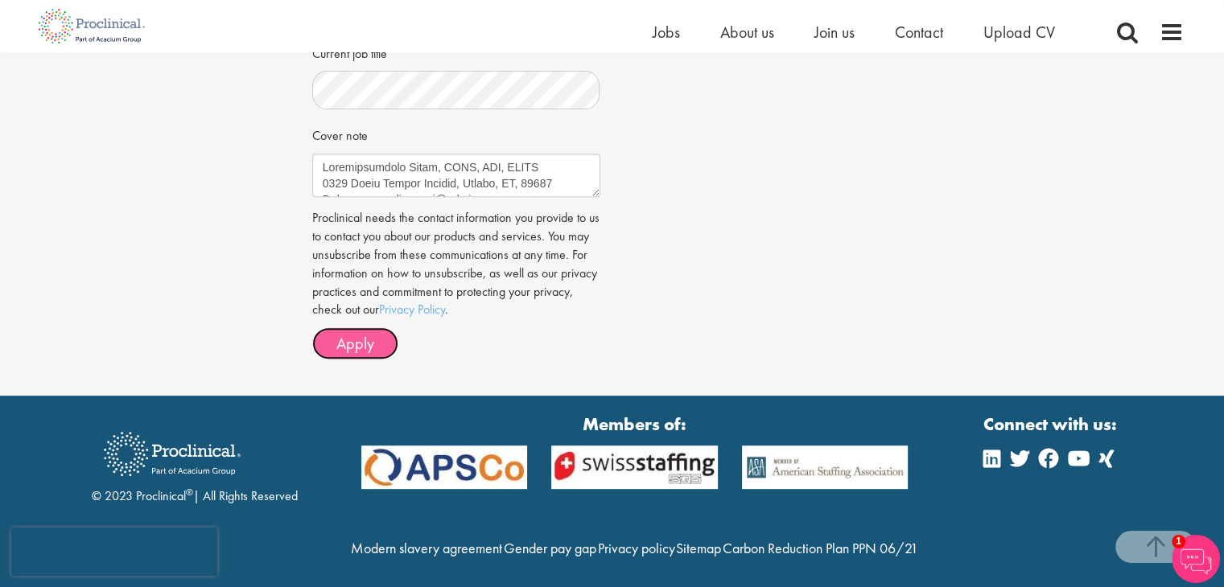
click at [353, 342] on span "Apply" at bounding box center [355, 343] width 38 height 21
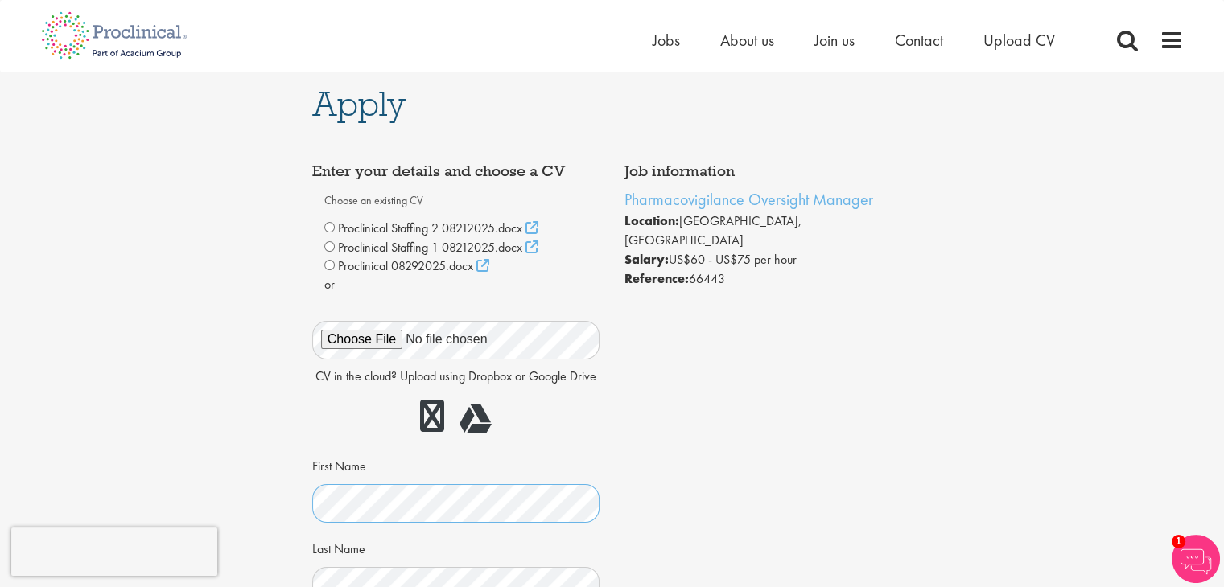
scroll to position [0, 0]
click at [427, 416] on link at bounding box center [432, 418] width 24 height 32
click at [412, 271] on span "Proclinical 08292025.docx" at bounding box center [405, 268] width 135 height 17
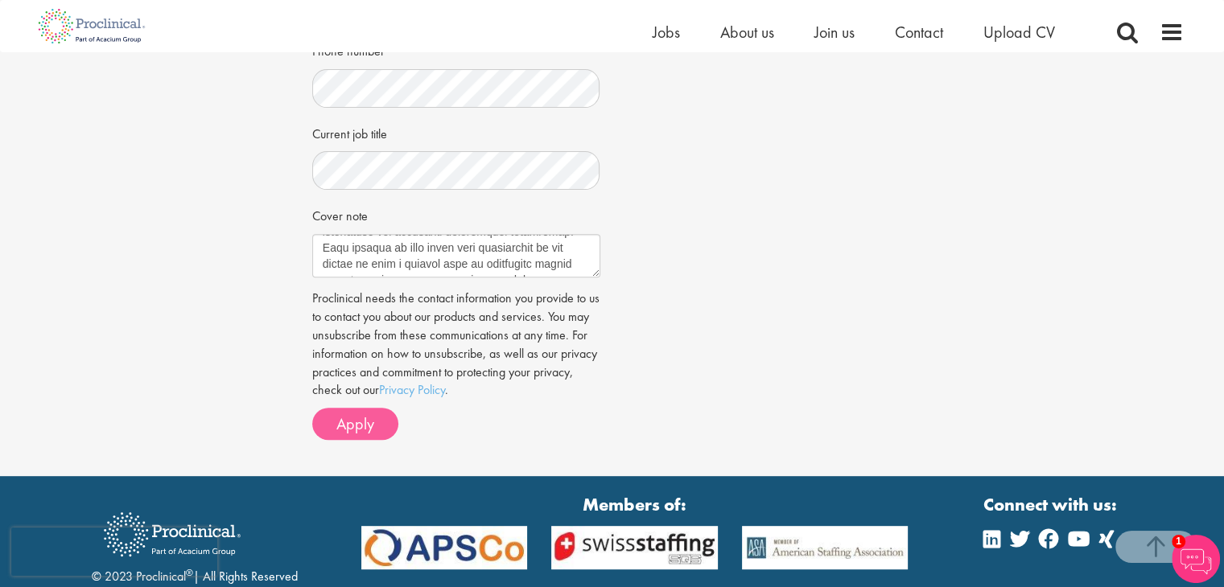
scroll to position [605, 0]
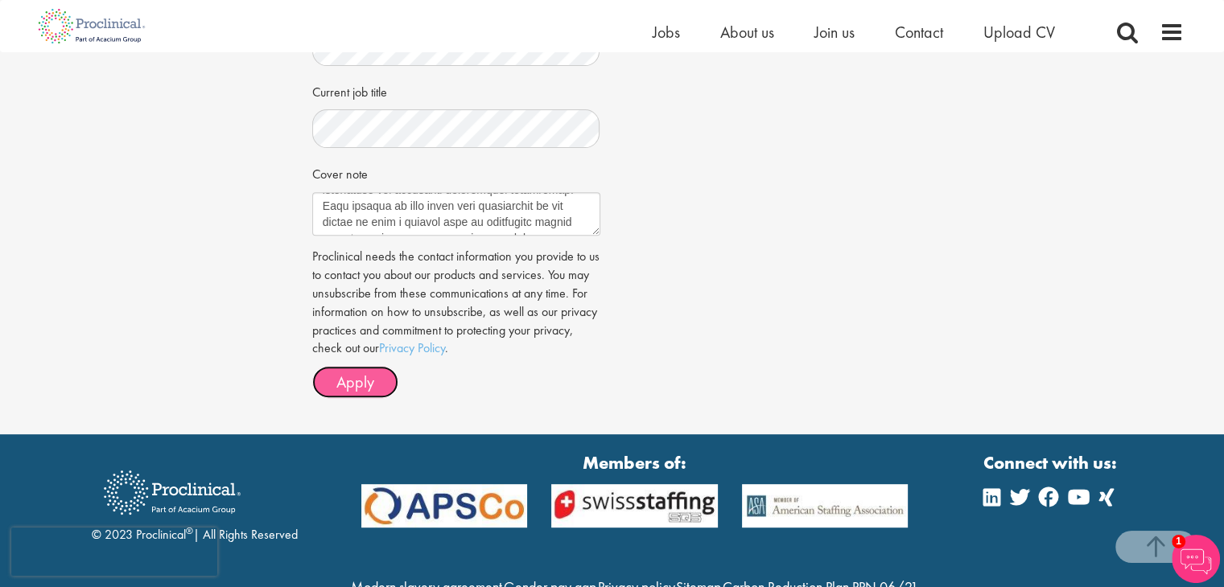
click at [354, 384] on span "Apply" at bounding box center [355, 382] width 38 height 21
click at [371, 383] on span "Apply" at bounding box center [355, 382] width 38 height 21
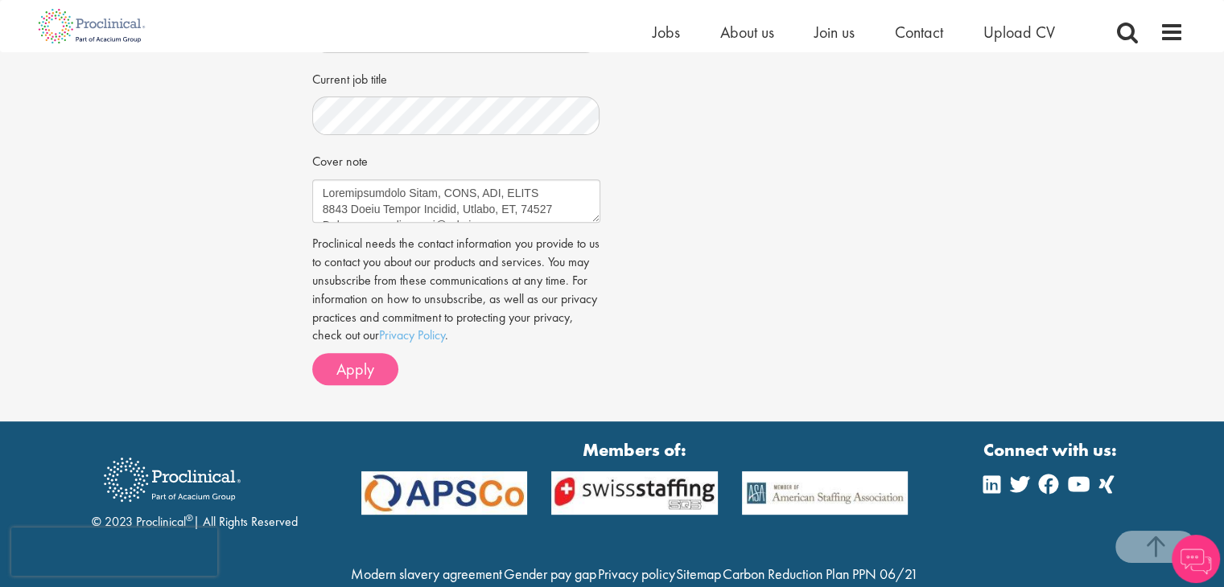
scroll to position [618, 0]
click at [366, 366] on span "Apply" at bounding box center [355, 369] width 38 height 21
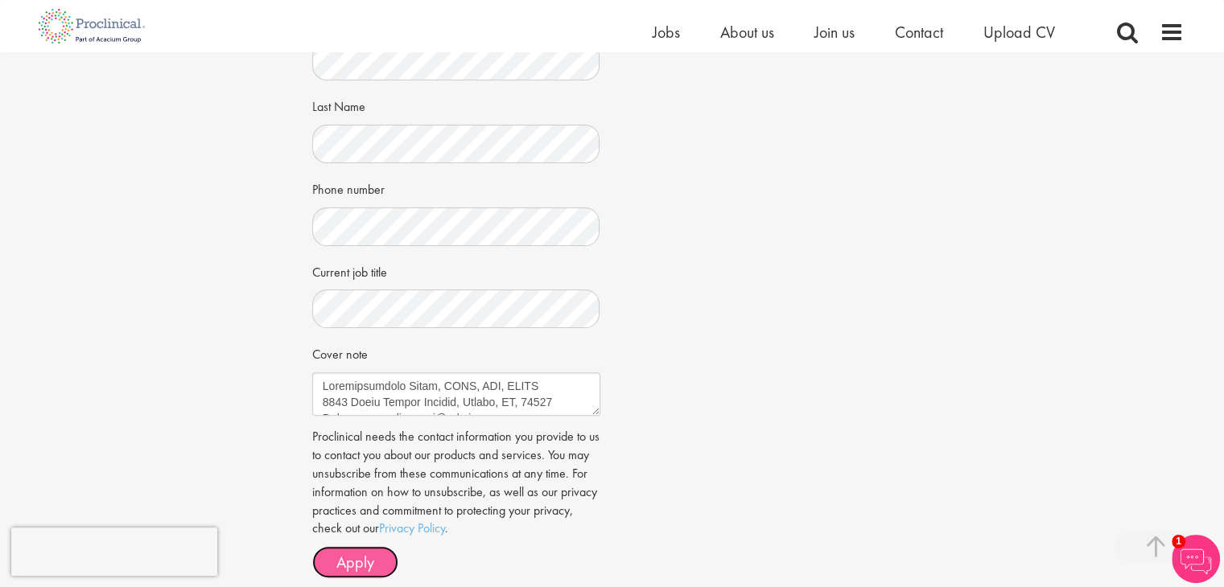
scroll to position [563, 0]
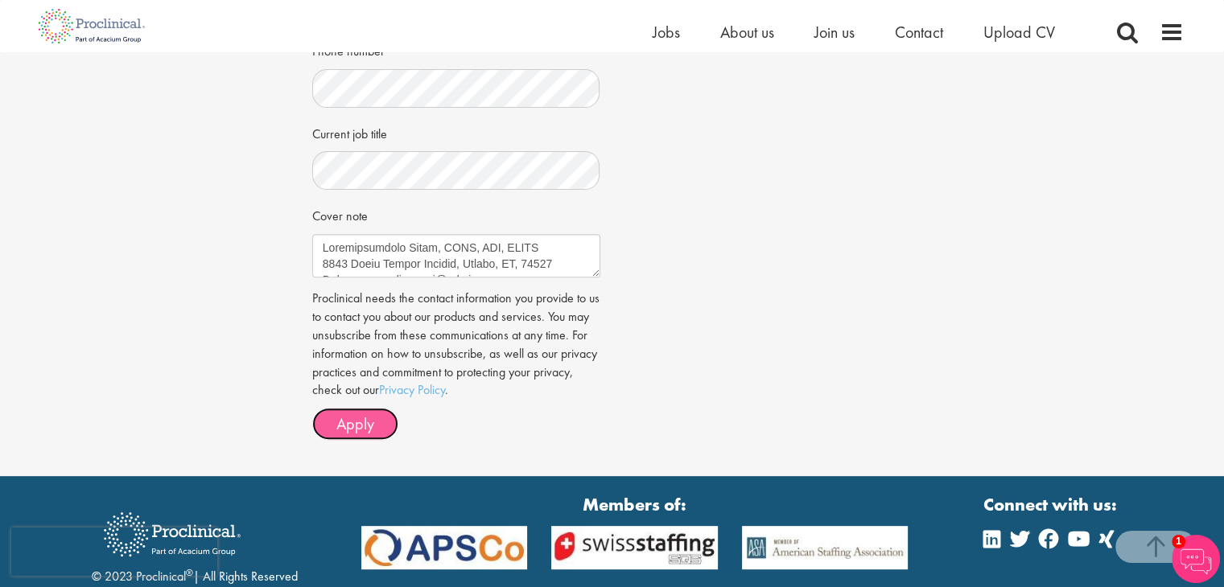
click at [348, 419] on span "Apply" at bounding box center [355, 424] width 38 height 21
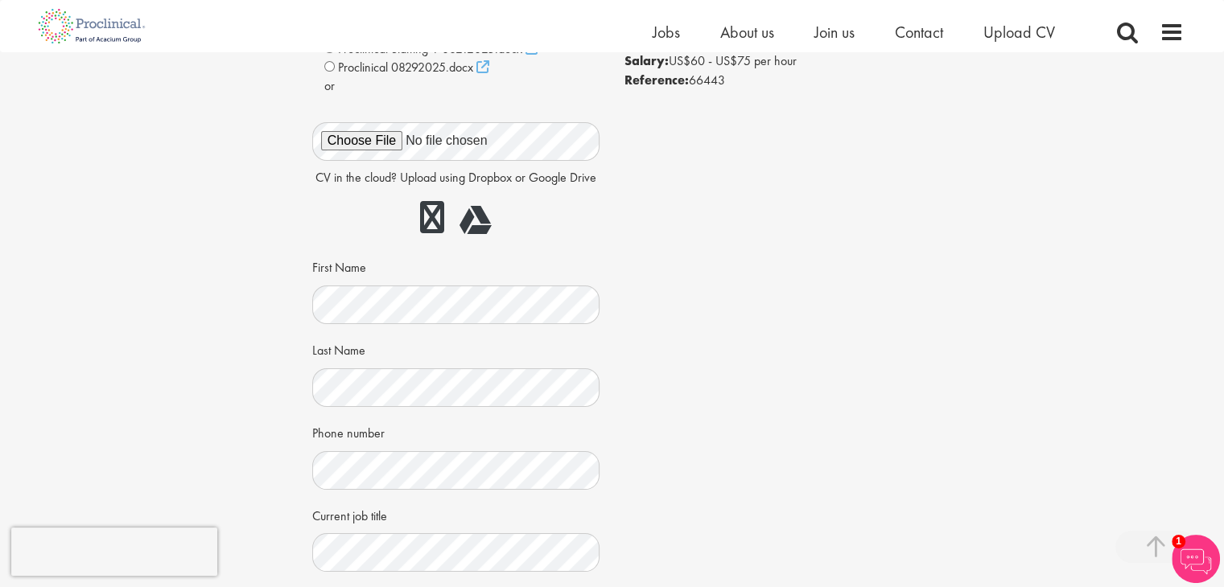
scroll to position [0, 0]
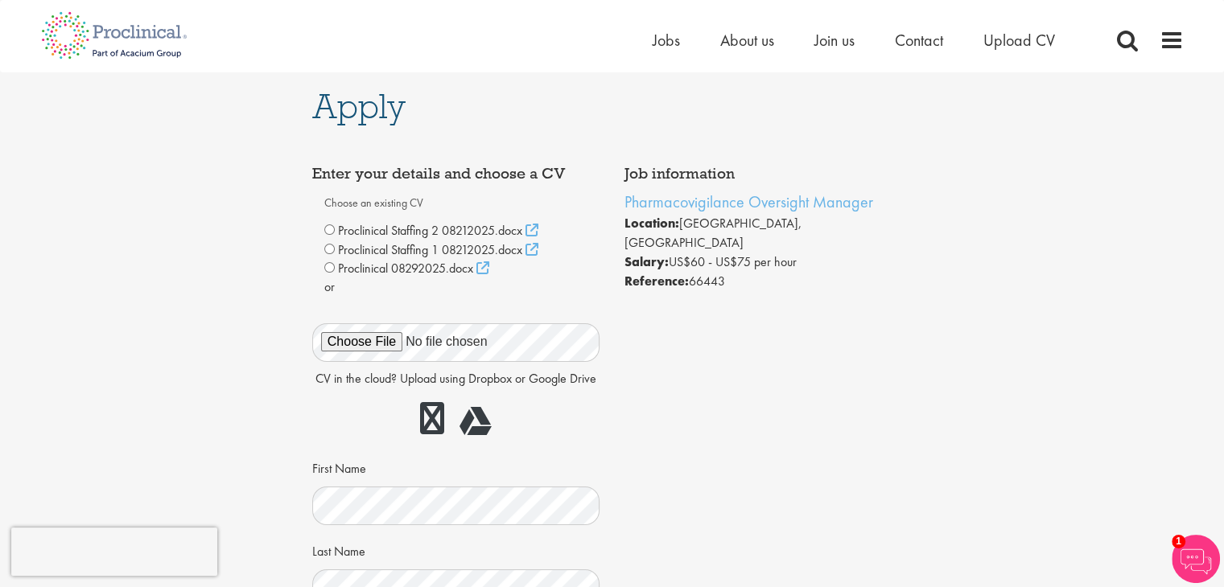
click at [201, 247] on div "Apply Job information Pharmacovigilance Oversight Manager Location: Boston, USA…" at bounding box center [612, 565] width 1248 height 987
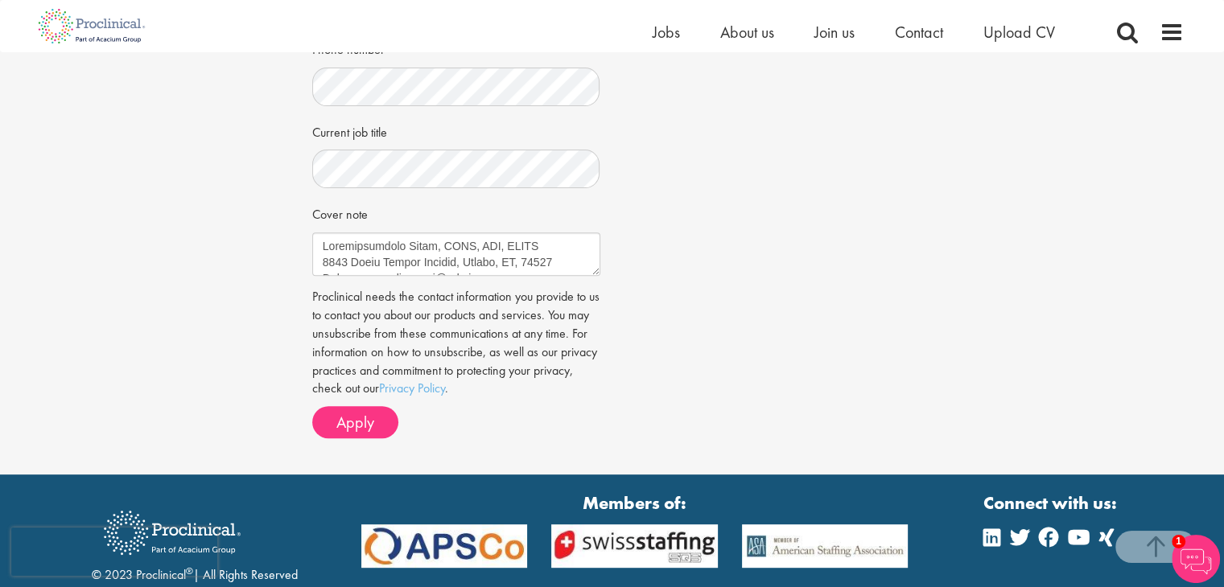
scroll to position [605, 0]
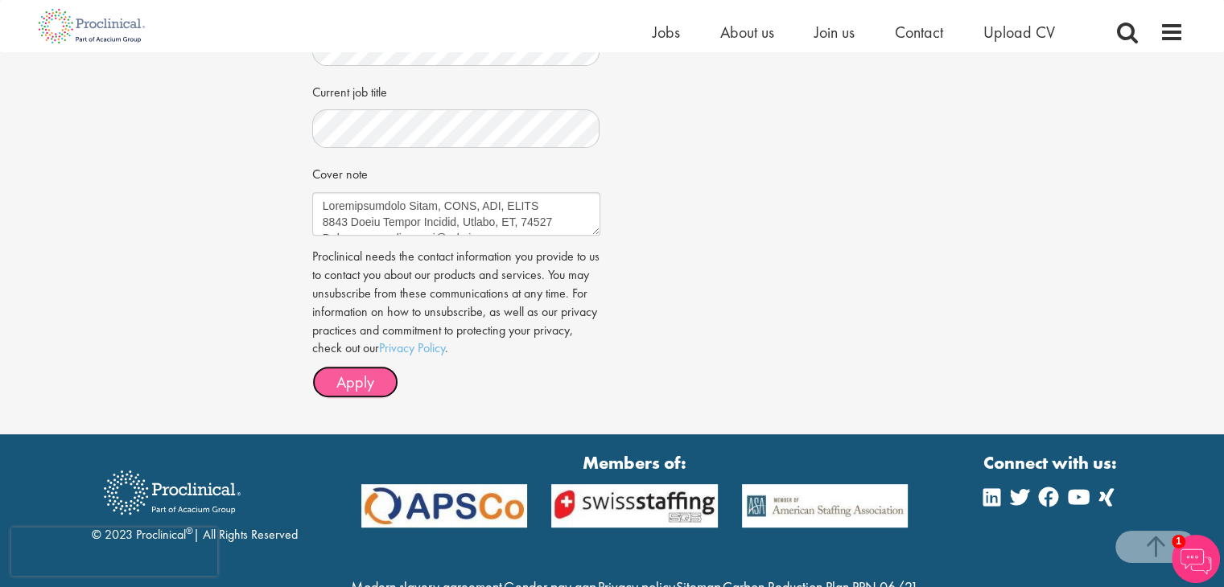
click at [370, 373] on span "Apply" at bounding box center [355, 382] width 38 height 21
click at [369, 373] on span "Apply" at bounding box center [355, 382] width 38 height 21
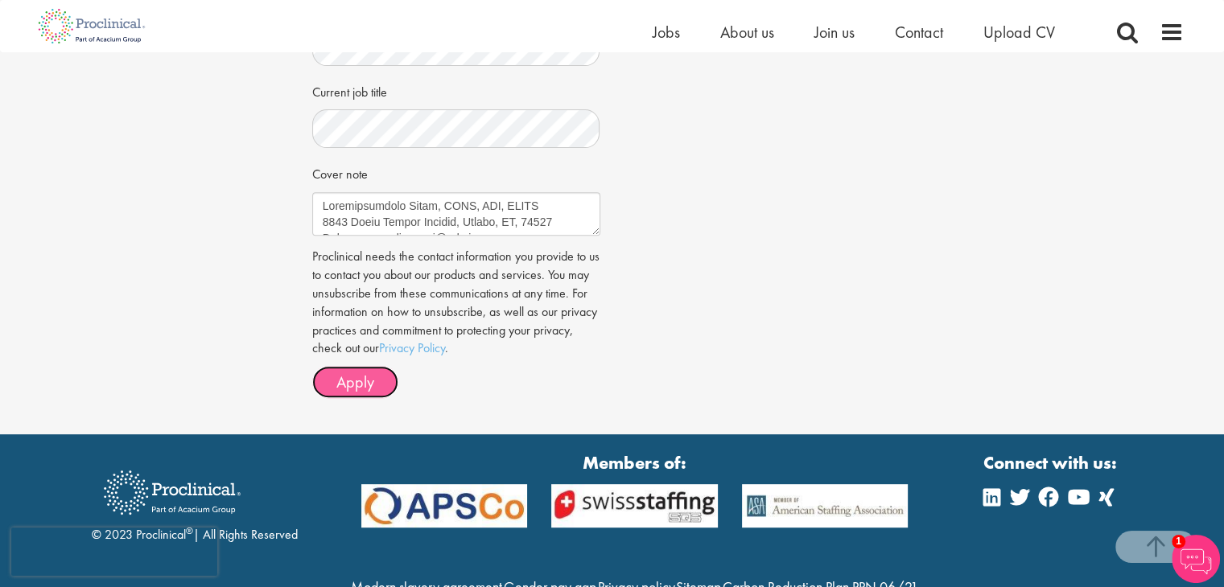
click at [369, 373] on span "Apply" at bounding box center [355, 382] width 38 height 21
click at [369, 374] on span "Apply" at bounding box center [355, 382] width 38 height 21
click at [370, 374] on span "Apply" at bounding box center [355, 382] width 38 height 21
click at [372, 375] on span "Apply" at bounding box center [355, 382] width 38 height 21
click at [332, 391] on button "Apply" at bounding box center [355, 382] width 86 height 32
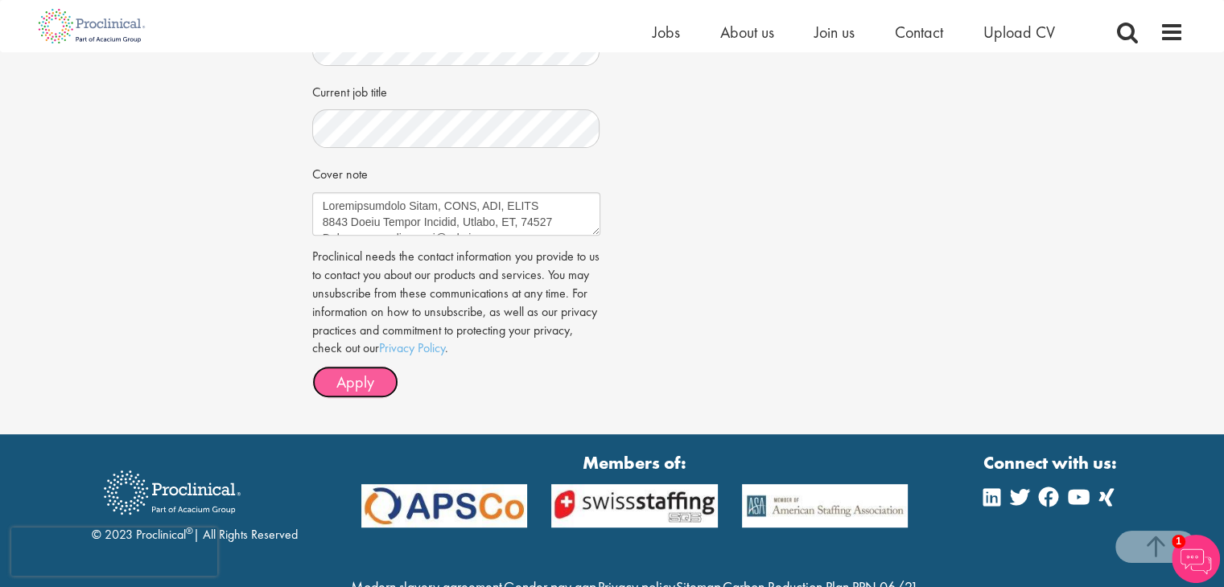
click at [357, 372] on span "Apply" at bounding box center [355, 382] width 38 height 21
drag, startPoint x: 408, startPoint y: 204, endPoint x: 416, endPoint y: 229, distance: 27.0
click at [416, 229] on textarea "Cover note" at bounding box center [456, 213] width 288 height 43
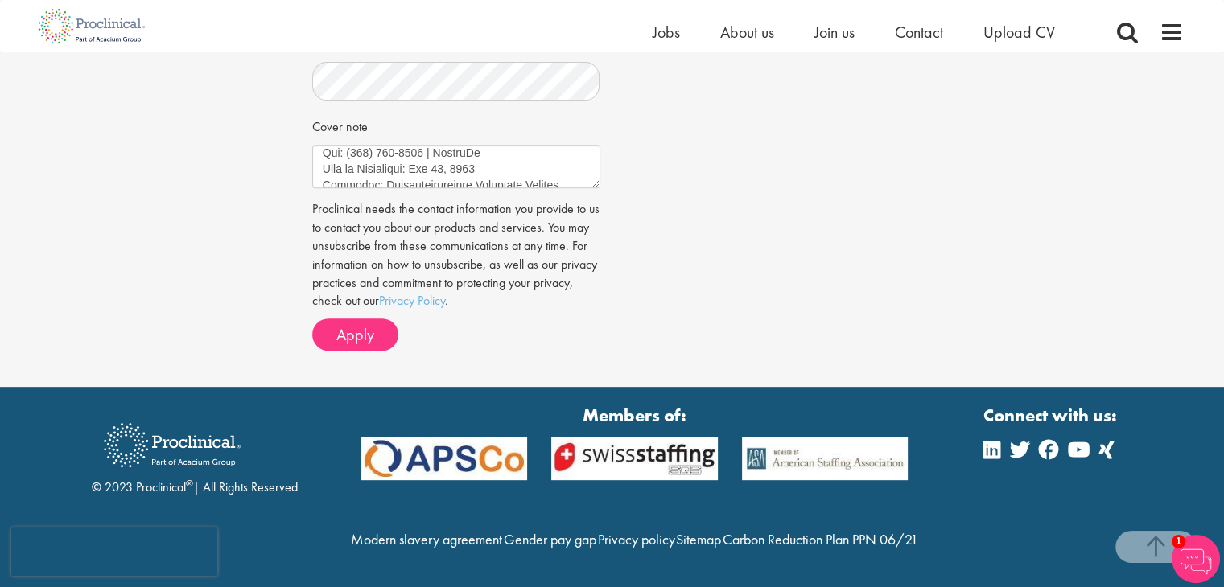
scroll to position [686, 0]
click at [379, 319] on button "Apply" at bounding box center [355, 335] width 86 height 32
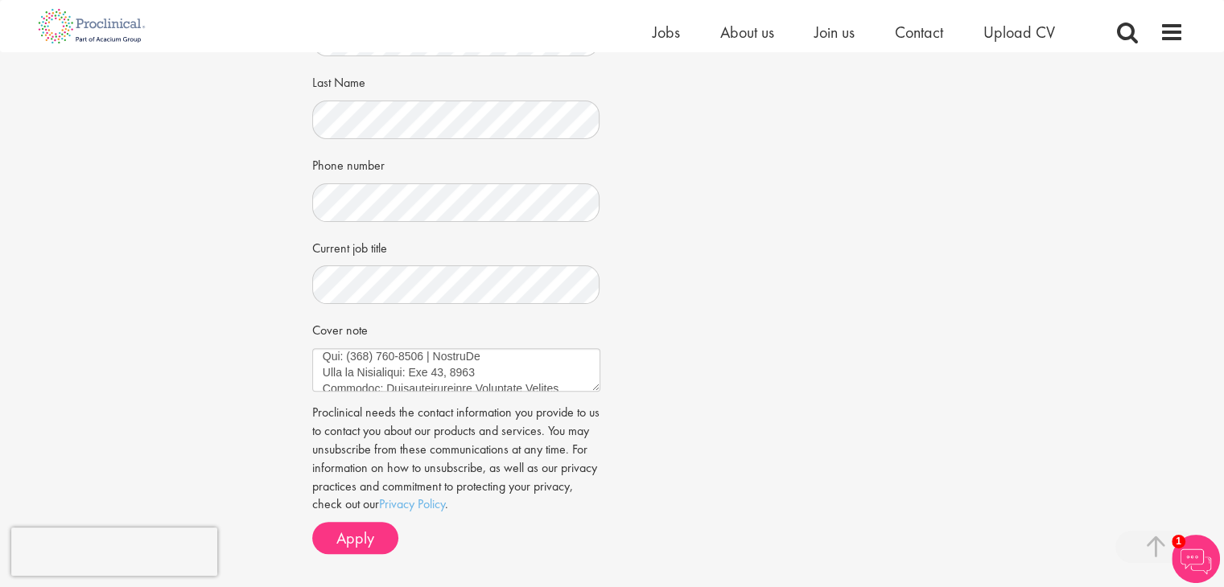
scroll to position [563, 0]
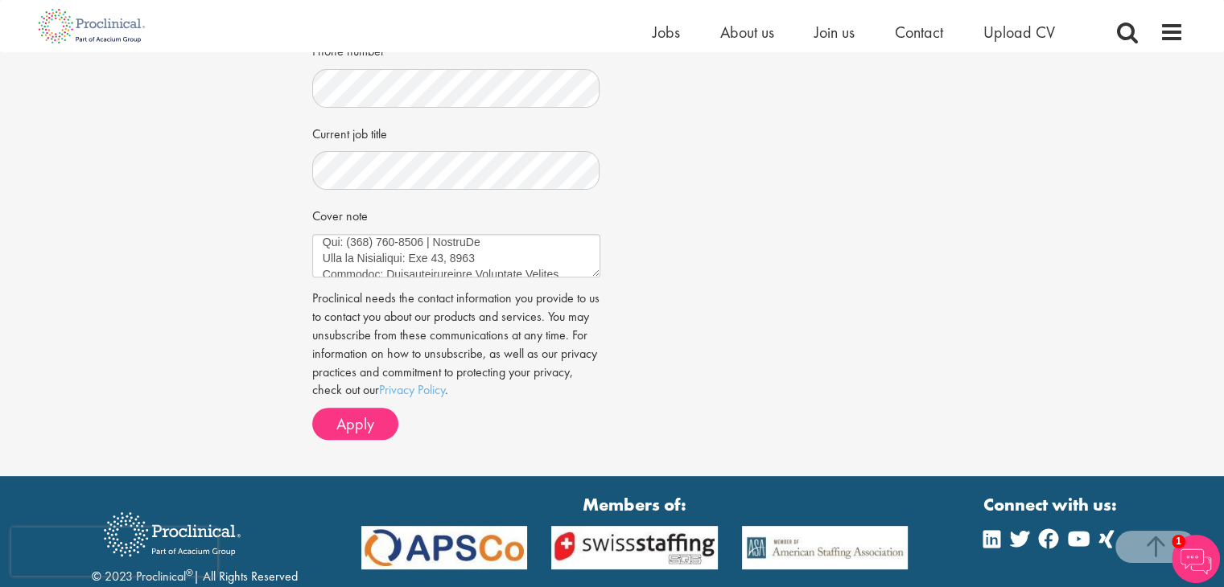
click at [341, 404] on div "Proclinical needs the contact information you provide to us to contact you abou…" at bounding box center [456, 365] width 288 height 150
click at [339, 410] on button "Apply" at bounding box center [355, 424] width 86 height 32
click at [342, 419] on span "Apply" at bounding box center [355, 424] width 38 height 21
click at [343, 419] on span "Apply" at bounding box center [355, 424] width 38 height 21
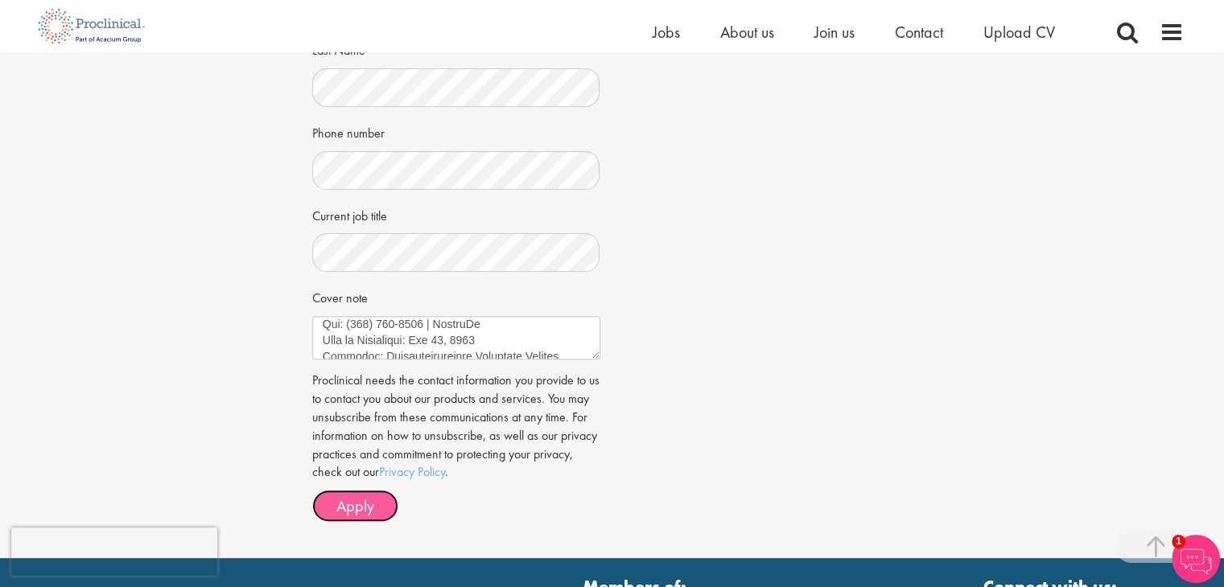
scroll to position [402, 0]
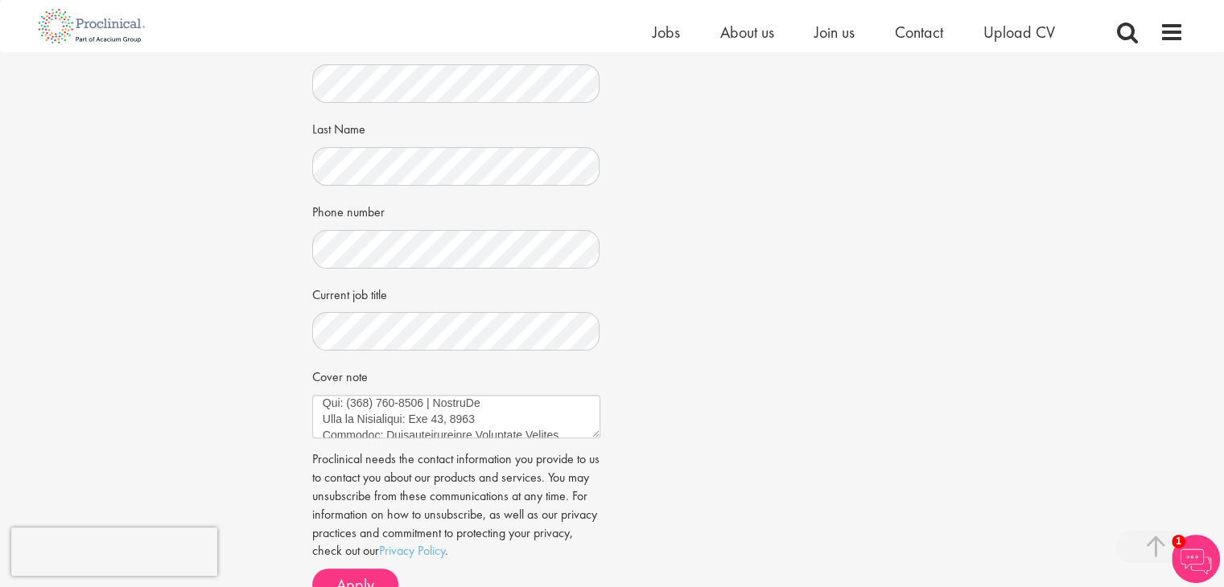
click at [1193, 546] on img at bounding box center [1196, 559] width 48 height 48
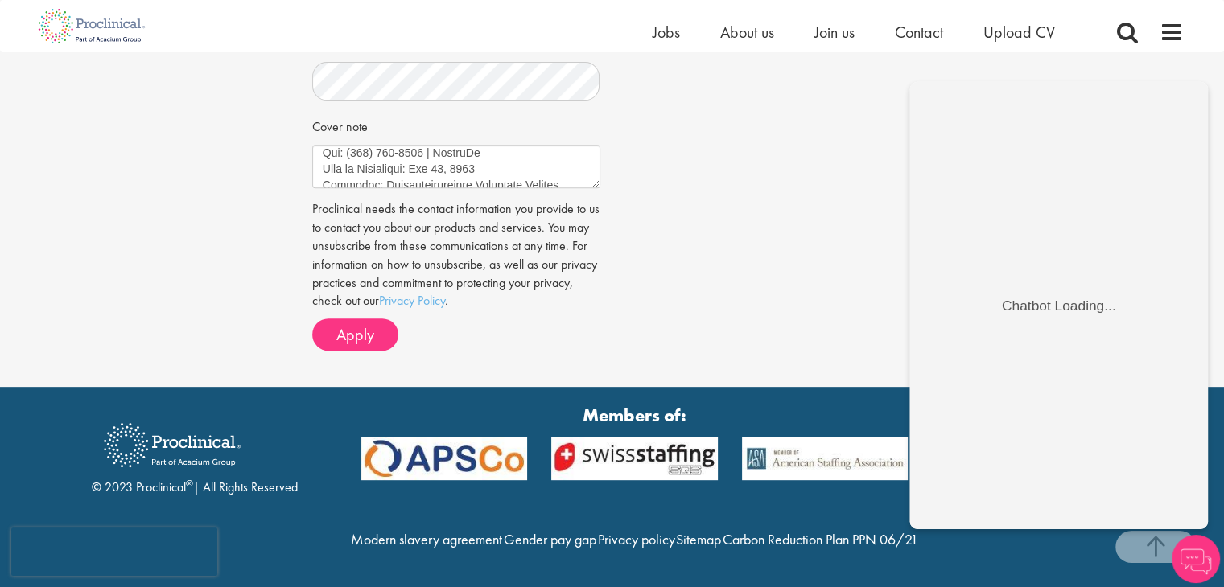
scroll to position [686, 0]
drag, startPoint x: 645, startPoint y: 134, endPoint x: 652, endPoint y: 127, distance: 9.1
click at [351, 324] on span "Apply" at bounding box center [355, 334] width 38 height 21
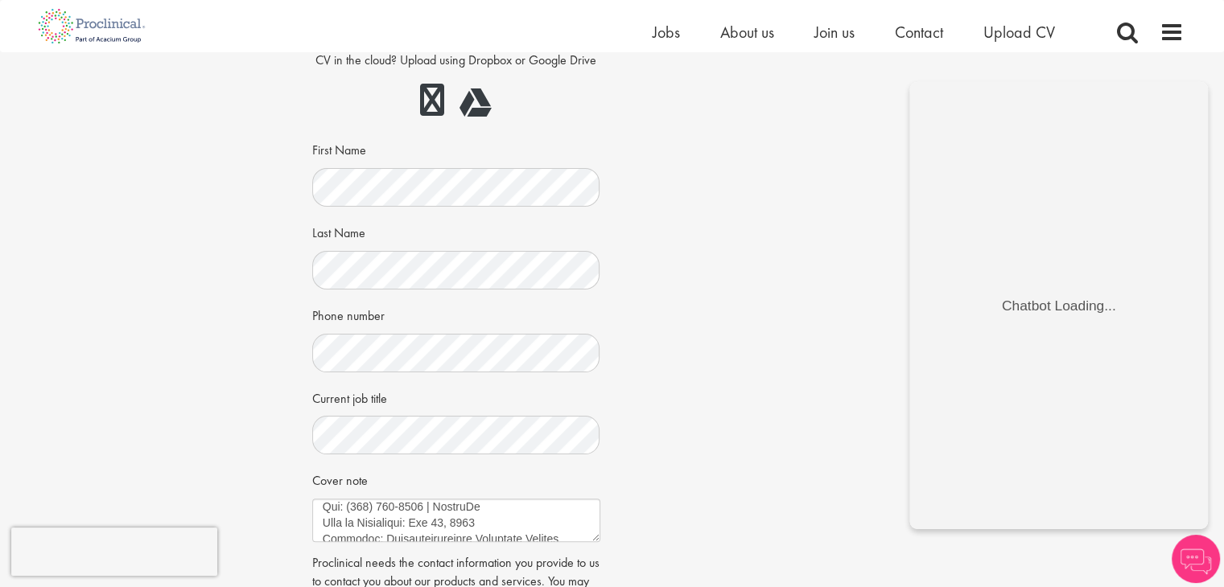
scroll to position [483, 0]
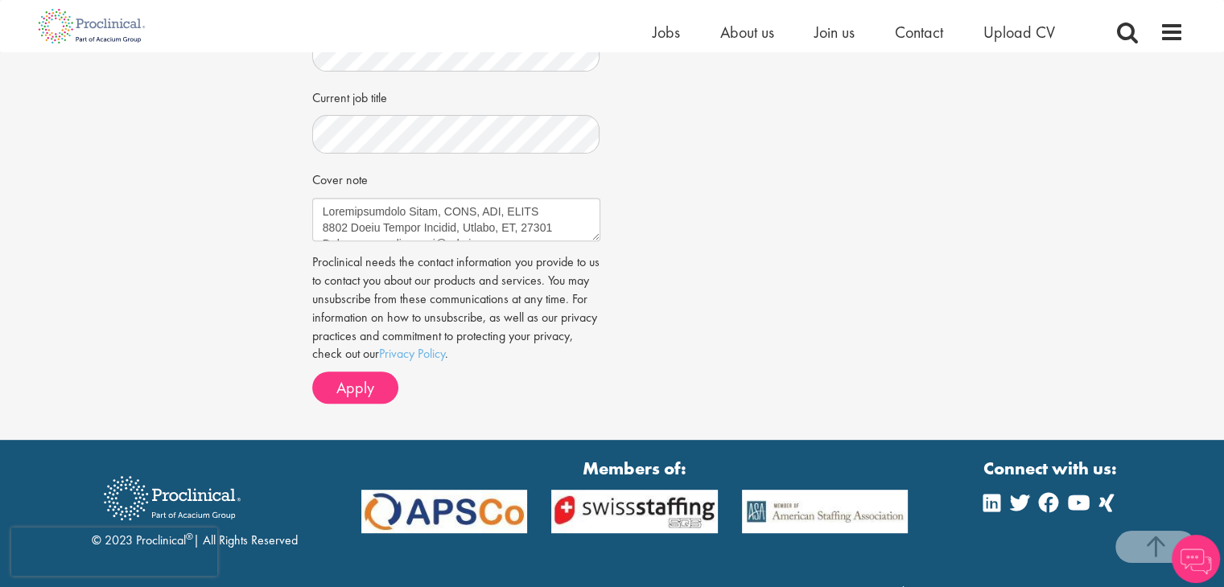
scroll to position [644, 0]
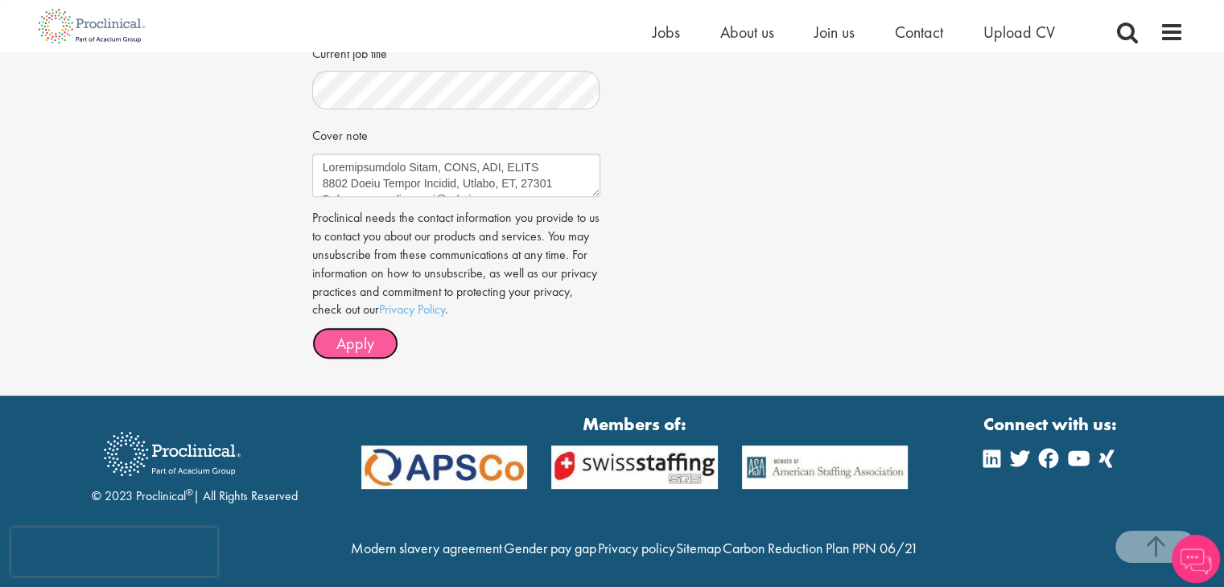
click at [355, 351] on span "Apply" at bounding box center [355, 343] width 38 height 21
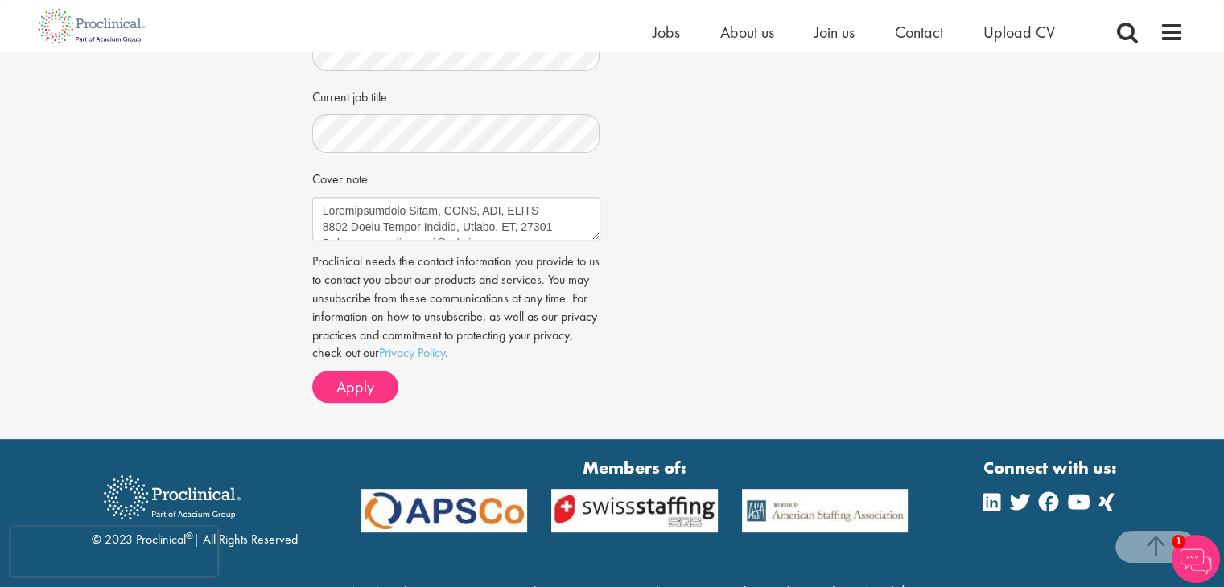
scroll to position [563, 0]
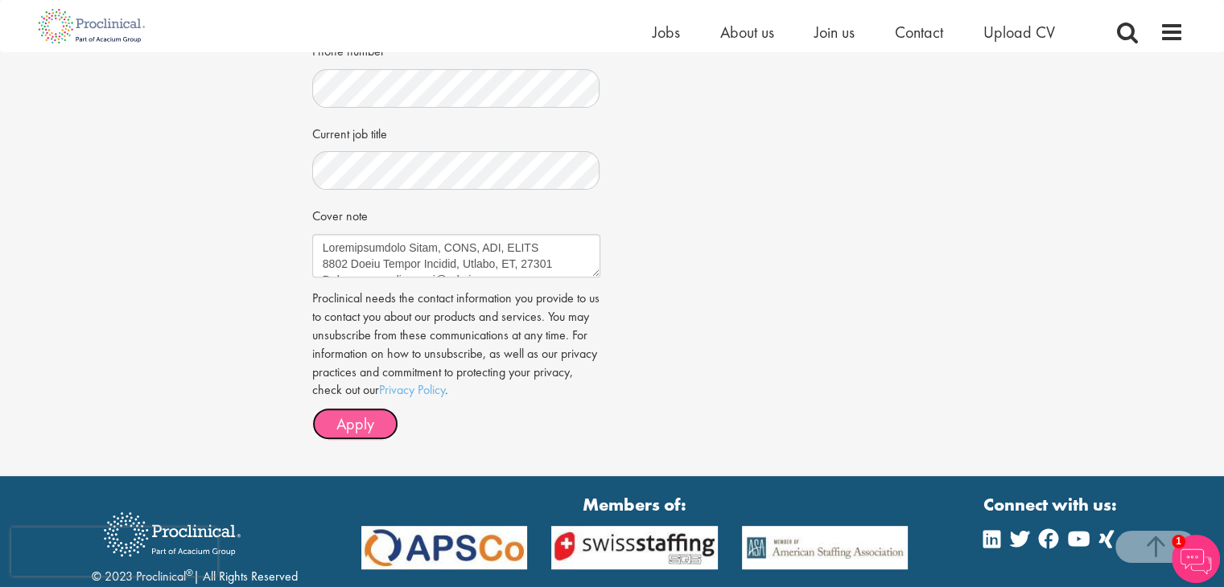
click at [380, 421] on button "Apply" at bounding box center [355, 424] width 86 height 32
click at [1182, 543] on span "1" at bounding box center [1179, 542] width 14 height 14
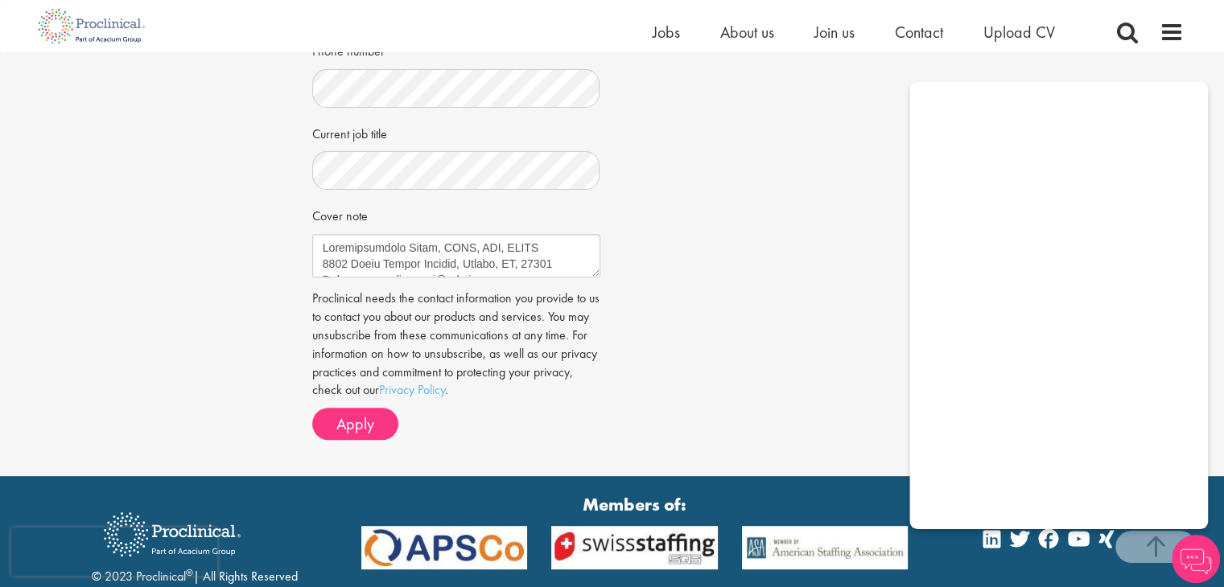
click at [834, 283] on div "Job information Pharmacovigilance Oversight Manager Location: Boston, USA Salar…" at bounding box center [612, 13] width 625 height 878
click at [1199, 554] on img at bounding box center [1196, 559] width 48 height 48
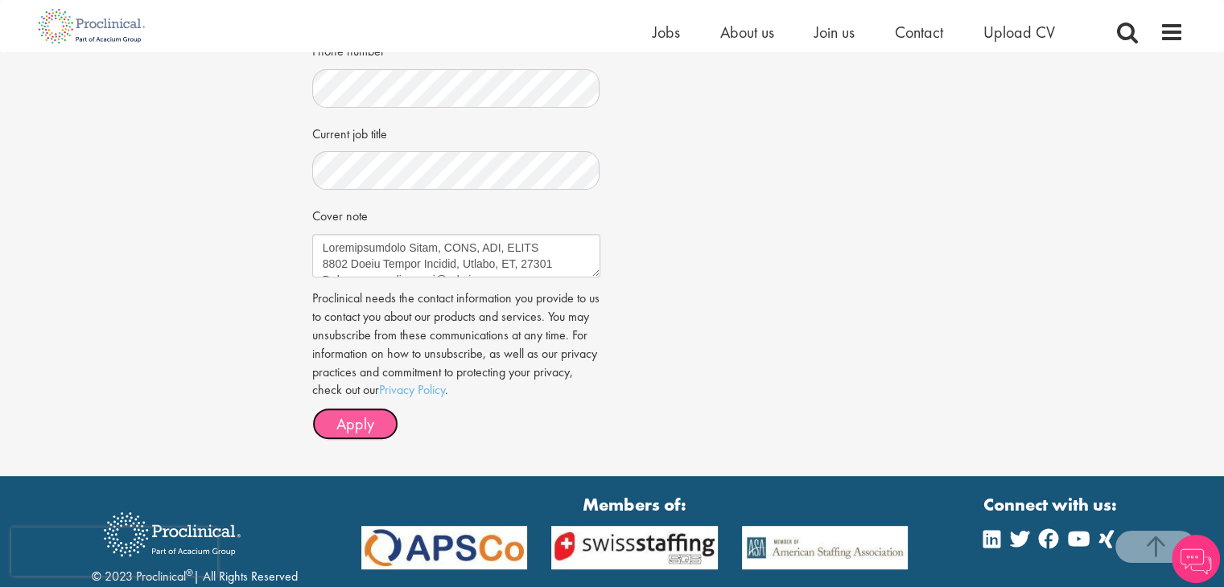
click at [373, 426] on span "Apply" at bounding box center [355, 424] width 38 height 21
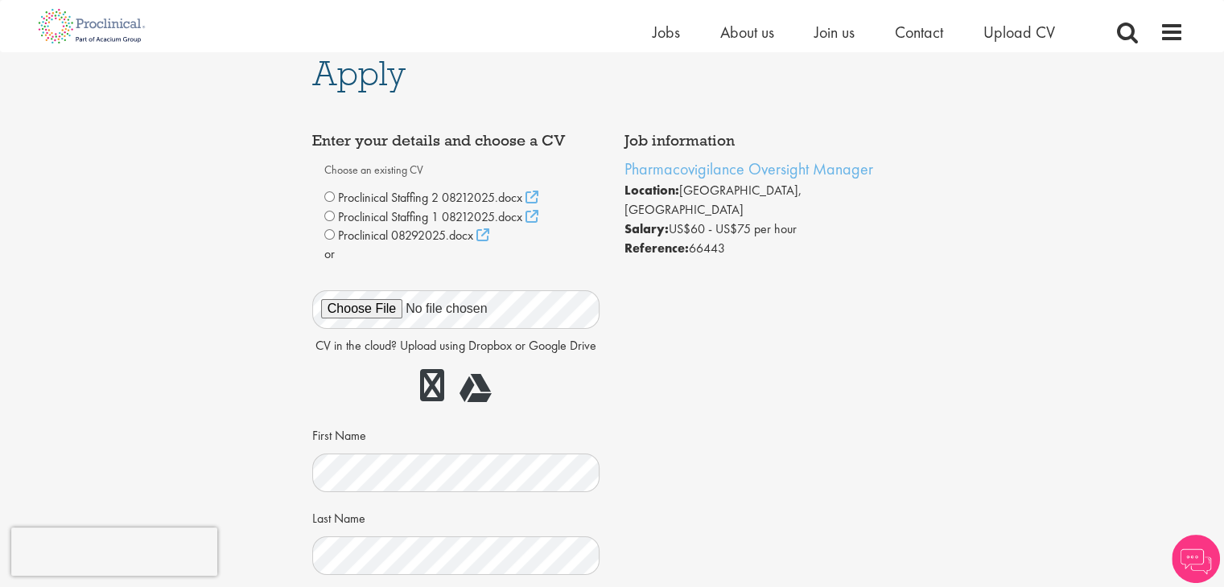
scroll to position [0, 0]
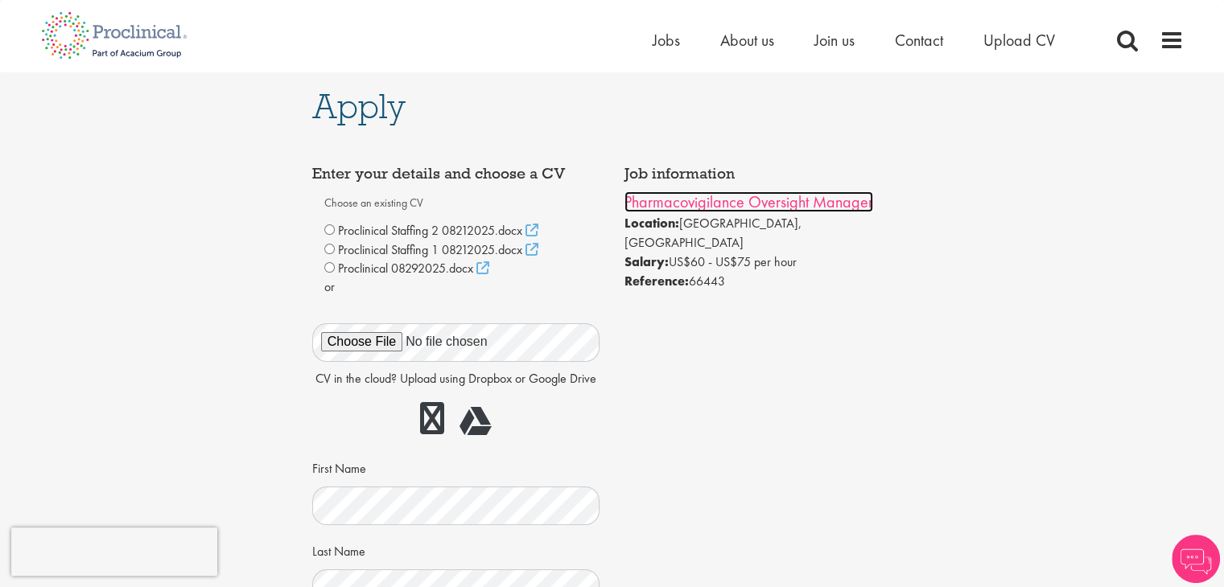
click at [682, 202] on link "Pharmacovigilance Oversight Manager" at bounding box center [749, 202] width 249 height 21
click at [439, 265] on span "Proclinical 08292025.docx" at bounding box center [405, 268] width 135 height 17
click at [428, 268] on span "Proclinical 08292025.docx" at bounding box center [405, 268] width 135 height 17
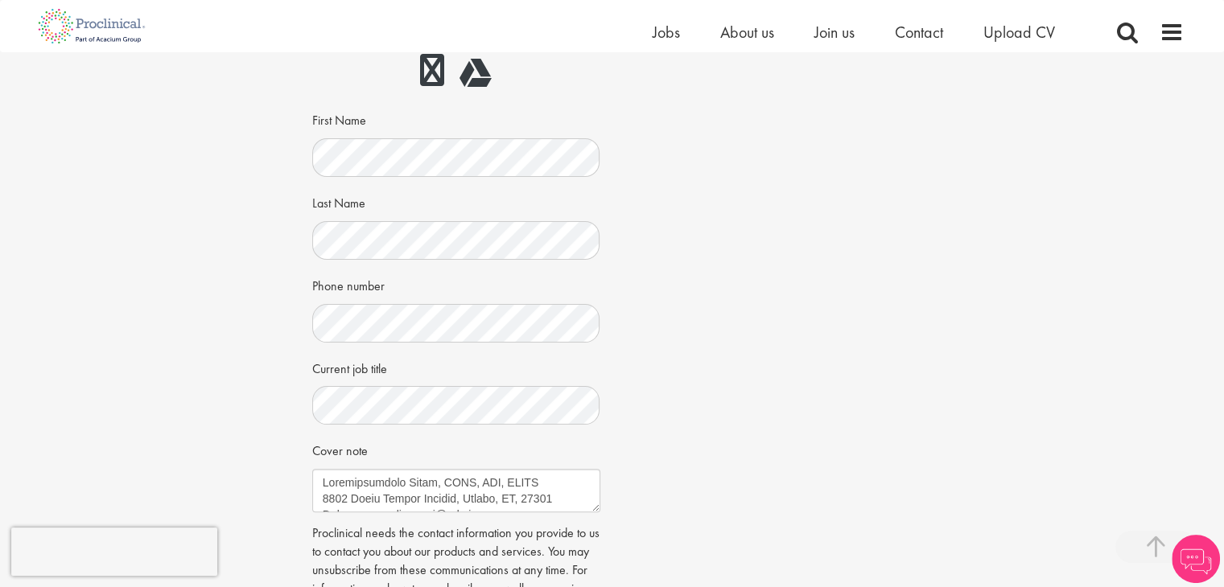
scroll to position [322, 0]
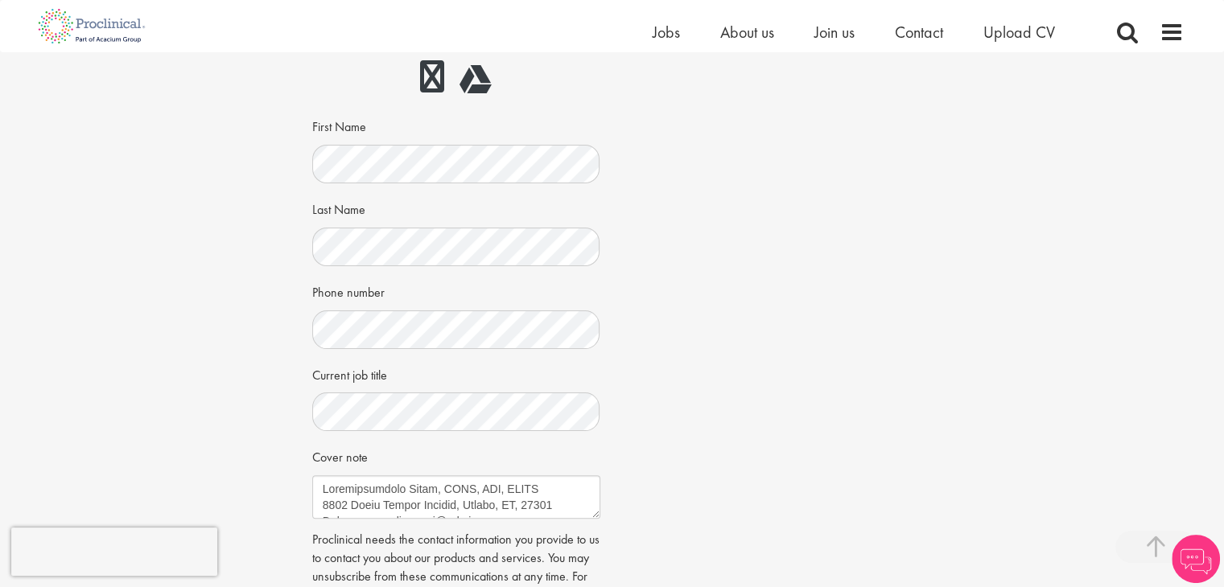
click at [435, 351] on div "Choose an existing CV Proclinical Staffing 2 08212025.docx Proclinical 08292025…" at bounding box center [456, 183] width 264 height 671
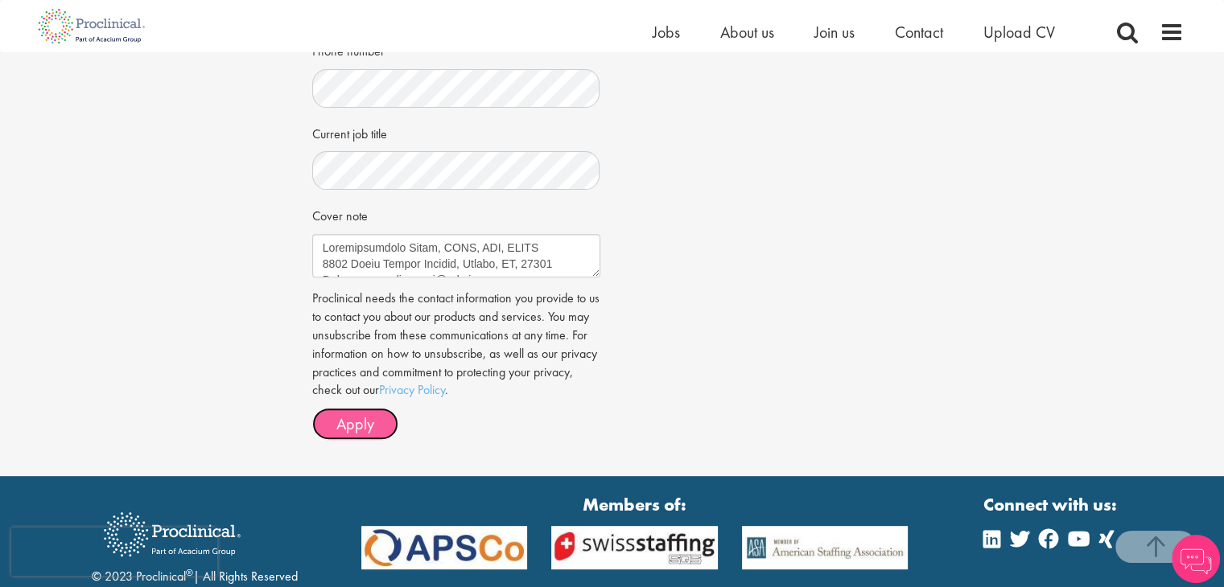
click at [376, 426] on button "Apply" at bounding box center [355, 424] width 86 height 32
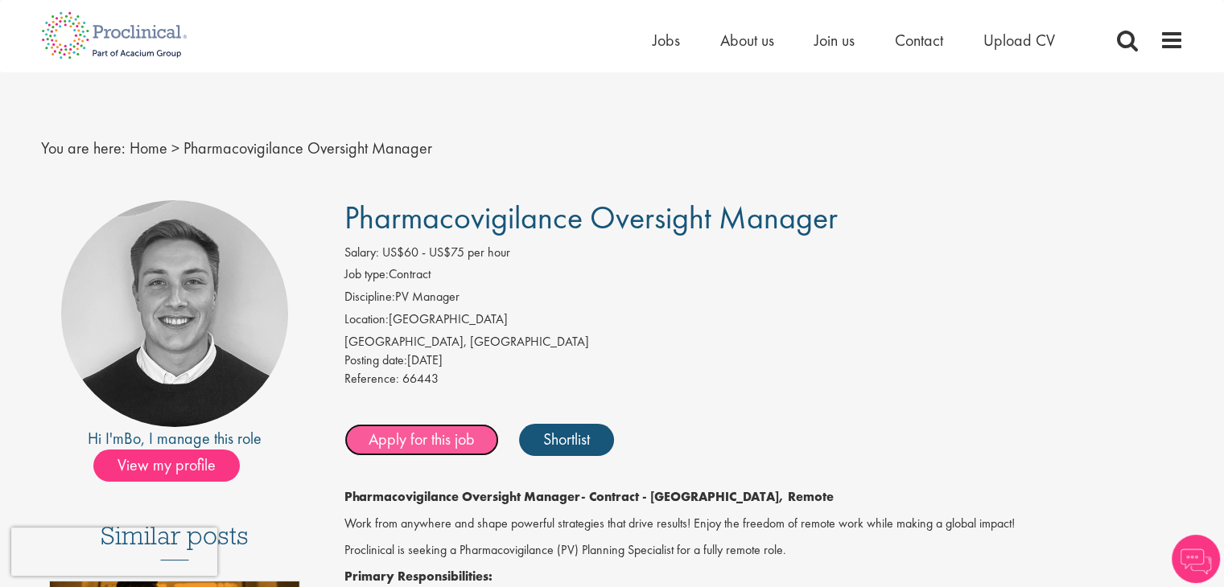
click at [402, 451] on link "Apply for this job" at bounding box center [421, 440] width 155 height 32
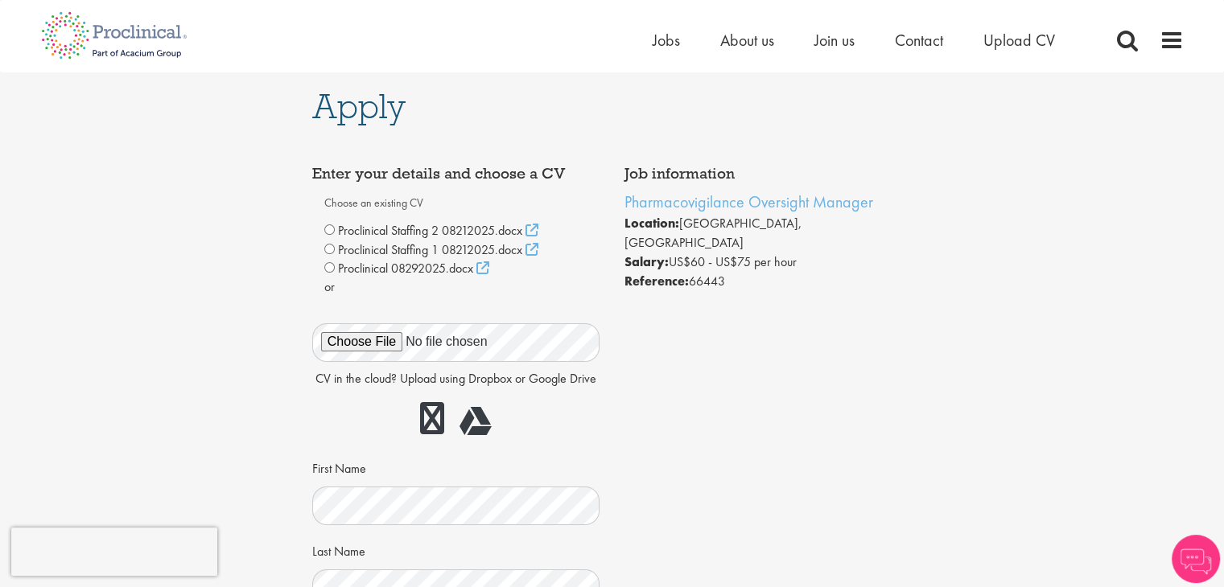
click at [418, 270] on span "Proclinical 08292025.docx" at bounding box center [405, 268] width 135 height 17
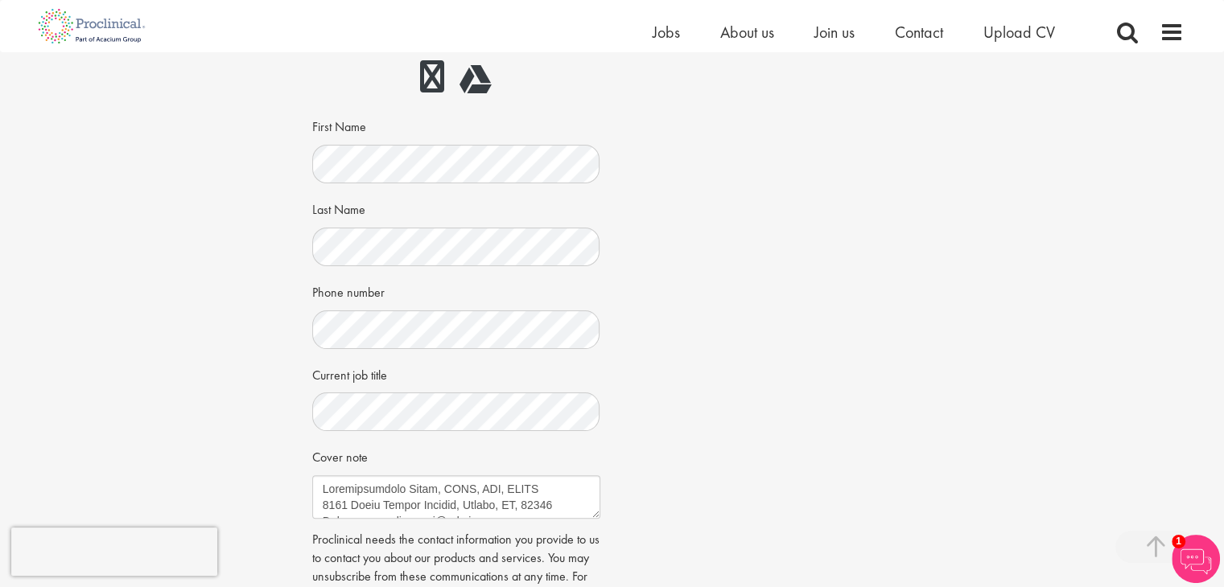
scroll to position [563, 0]
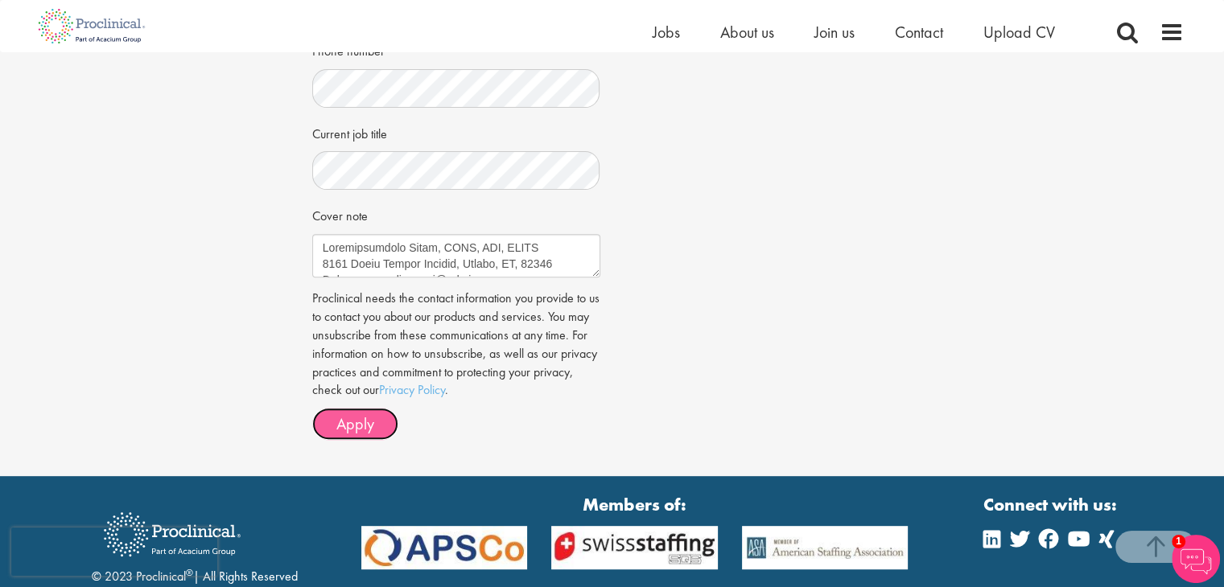
click at [363, 430] on span "Apply" at bounding box center [355, 424] width 38 height 21
